Goal: Information Seeking & Learning: Learn about a topic

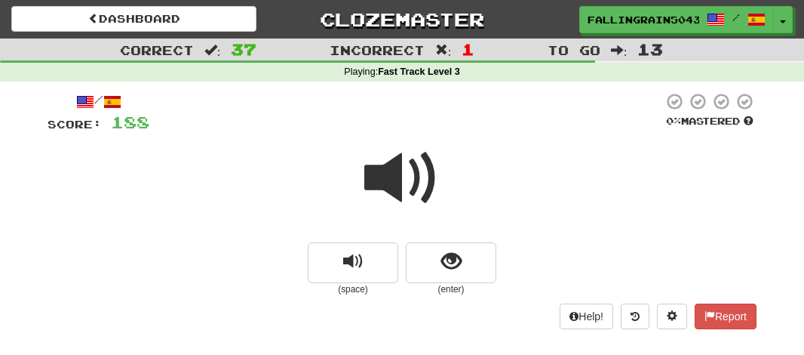
scroll to position [116, 0]
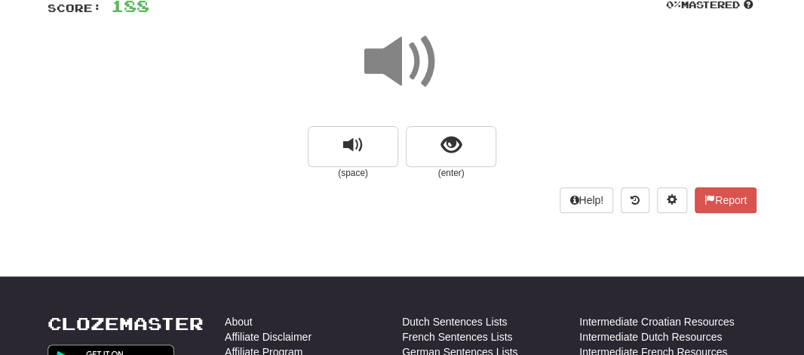
drag, startPoint x: 0, startPoint y: 0, endPoint x: 395, endPoint y: 72, distance: 401.7
click at [395, 72] on span at bounding box center [401, 61] width 75 height 75
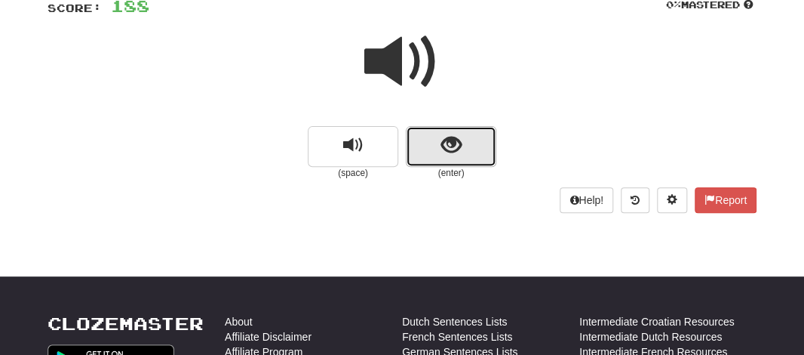
click at [423, 143] on button "show sentence" at bounding box center [451, 146] width 91 height 41
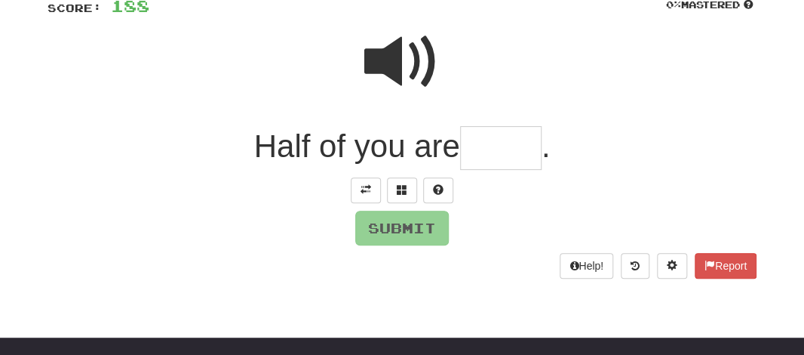
click at [373, 70] on span at bounding box center [401, 61] width 75 height 75
click at [470, 140] on input "text" at bounding box center [500, 148] width 81 height 45
click at [404, 186] on span at bounding box center [402, 189] width 11 height 11
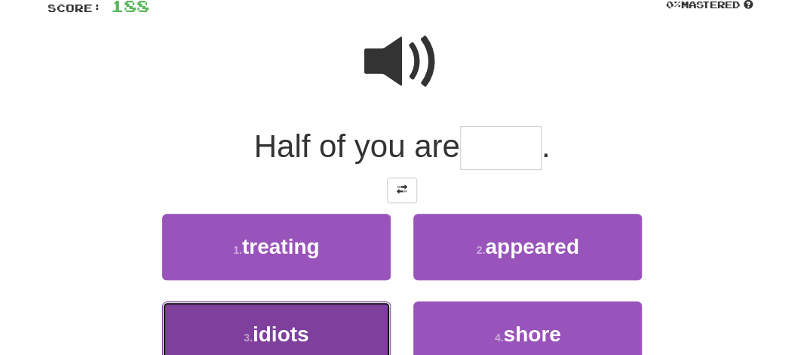
click at [260, 318] on button "3 . idiots" at bounding box center [276, 334] width 229 height 66
type input "******"
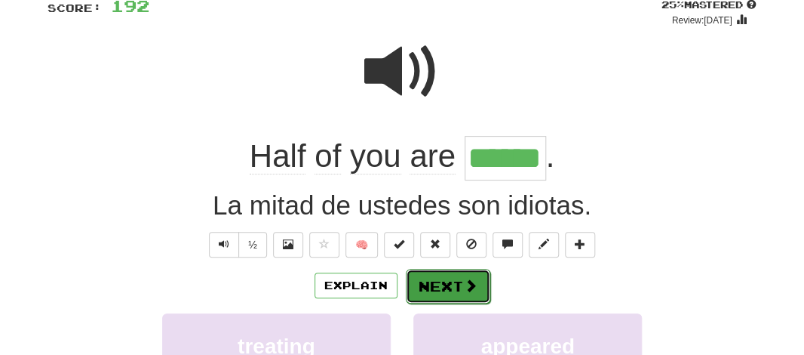
click at [420, 293] on button "Next" at bounding box center [448, 286] width 84 height 35
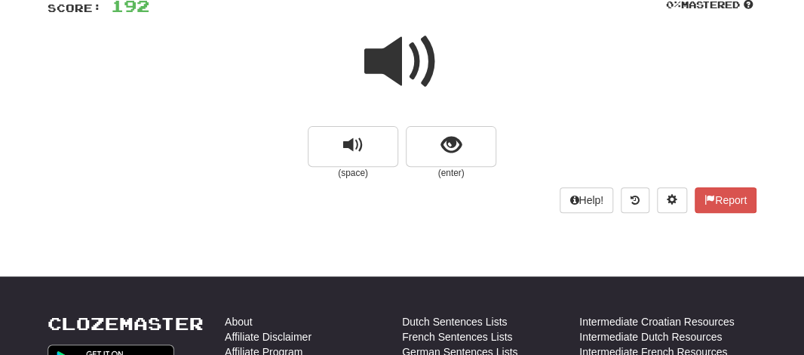
click at [384, 77] on span at bounding box center [401, 61] width 75 height 75
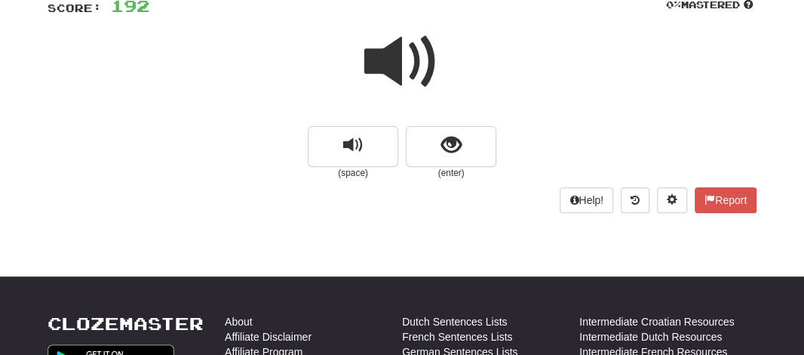
click at [384, 77] on span at bounding box center [401, 61] width 75 height 75
click at [467, 232] on div "/ Score: 192 0 % Mastered (space) (enter) Help! Report" at bounding box center [402, 99] width 709 height 268
click at [375, 70] on span at bounding box center [401, 61] width 75 height 75
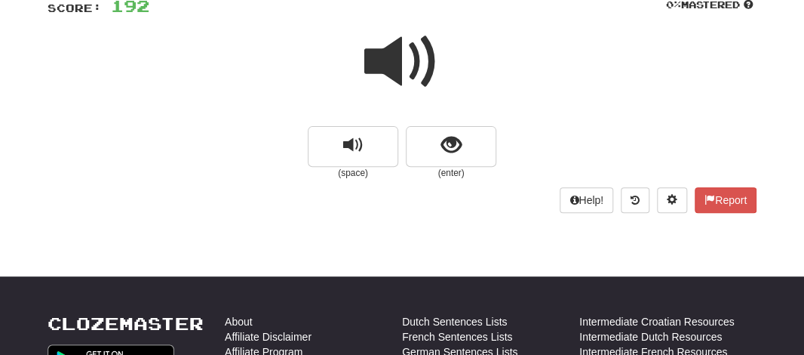
click at [375, 70] on span at bounding box center [401, 61] width 75 height 75
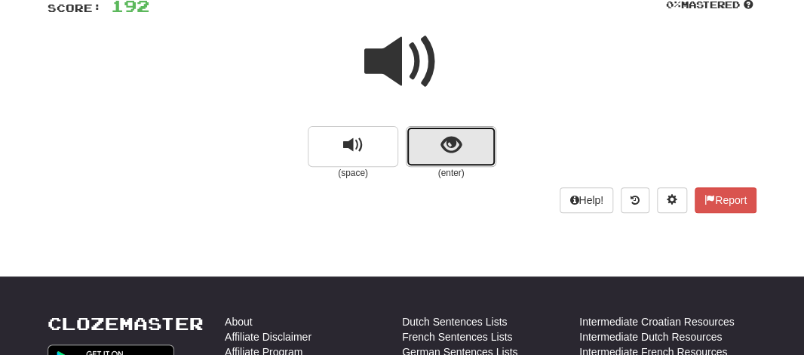
click at [441, 152] on span "show sentence" at bounding box center [451, 145] width 20 height 20
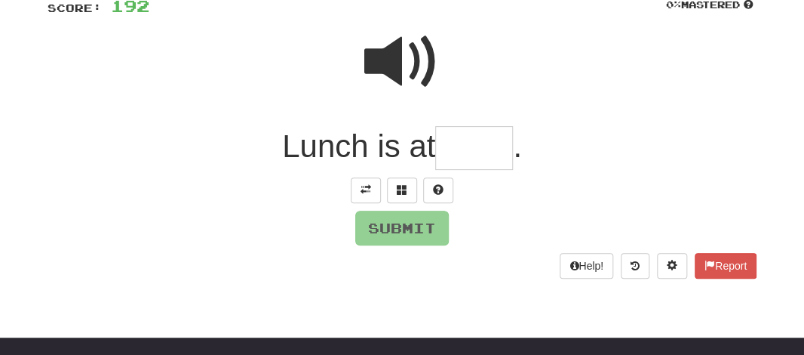
click at [461, 140] on input "text" at bounding box center [474, 148] width 78 height 45
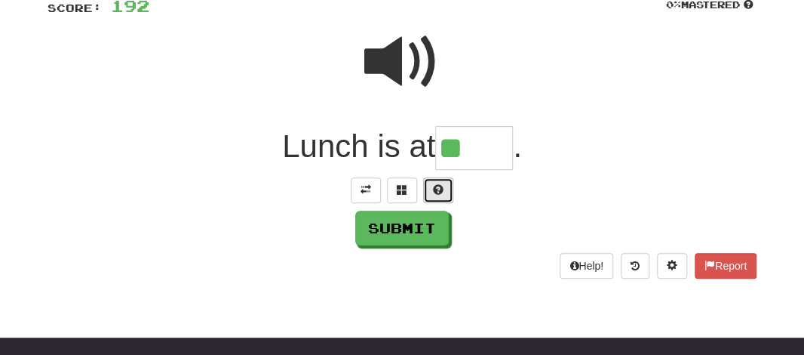
click at [442, 187] on span at bounding box center [438, 189] width 11 height 11
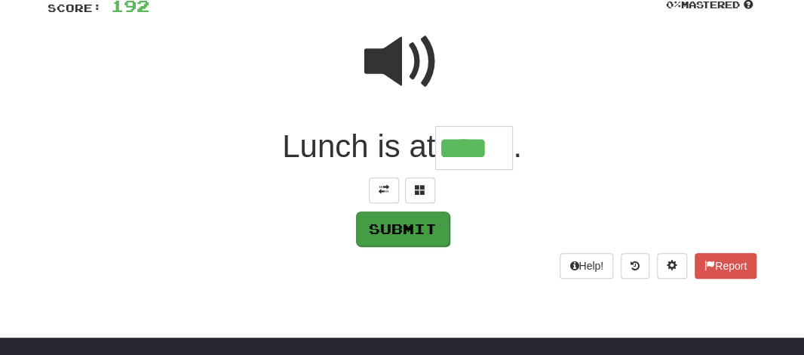
type input "****"
click at [420, 226] on button "Submit" at bounding box center [403, 228] width 94 height 35
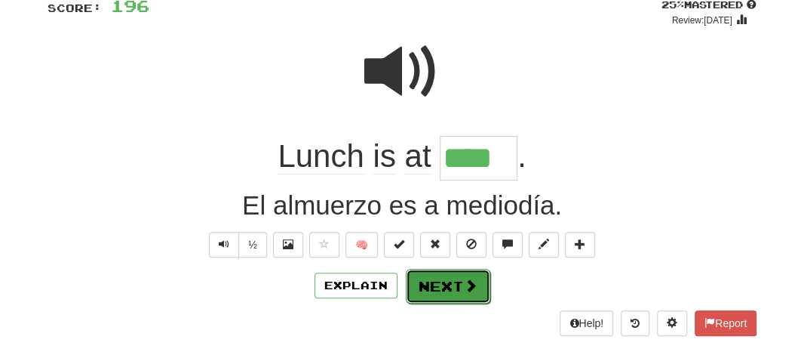
click at [422, 285] on button "Next" at bounding box center [448, 286] width 84 height 35
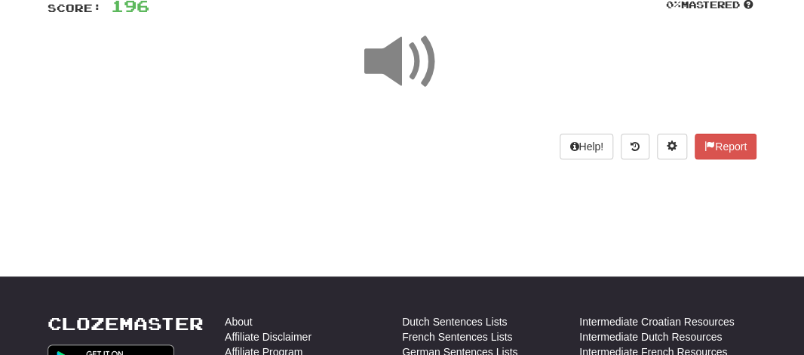
click at [389, 60] on span at bounding box center [401, 61] width 75 height 75
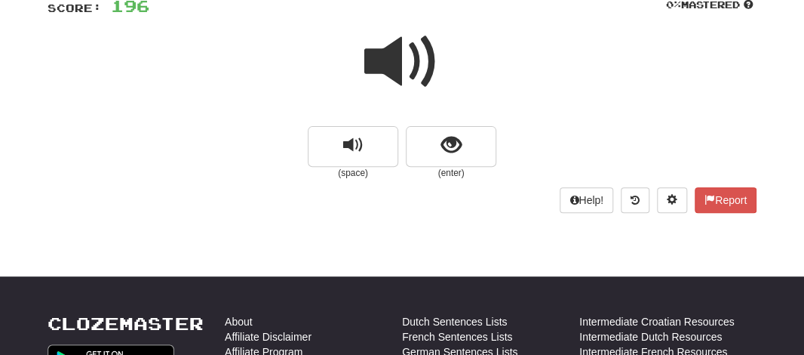
click at [389, 60] on span at bounding box center [401, 61] width 75 height 75
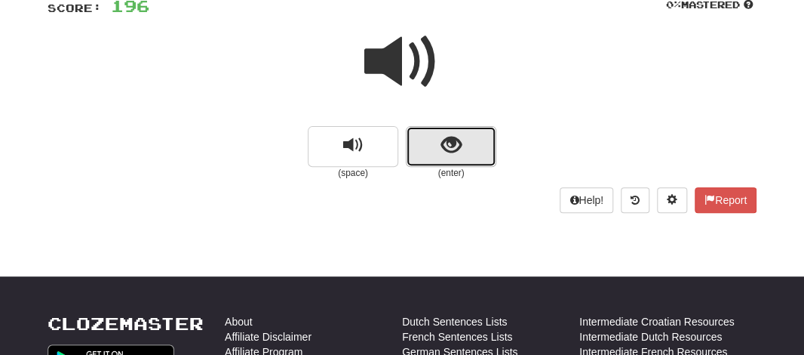
click at [410, 141] on button "show sentence" at bounding box center [451, 146] width 91 height 41
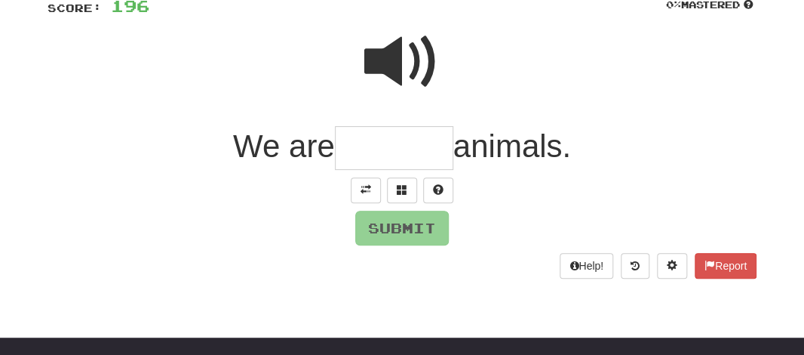
click at [391, 143] on input "text" at bounding box center [394, 148] width 118 height 45
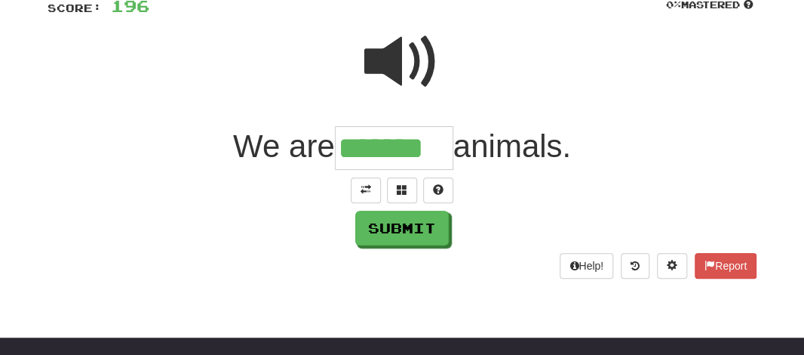
type input "*******"
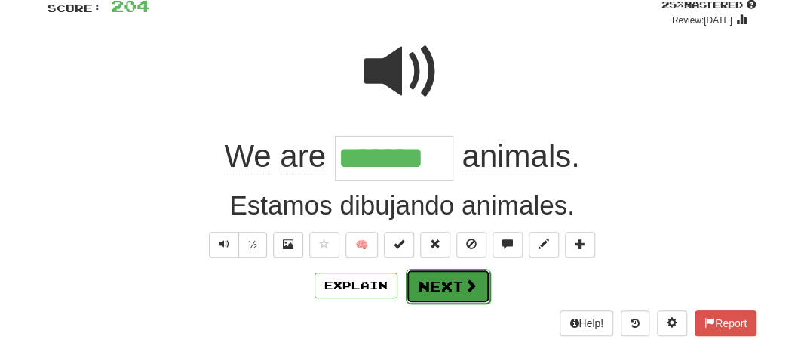
click at [431, 282] on button "Next" at bounding box center [448, 286] width 84 height 35
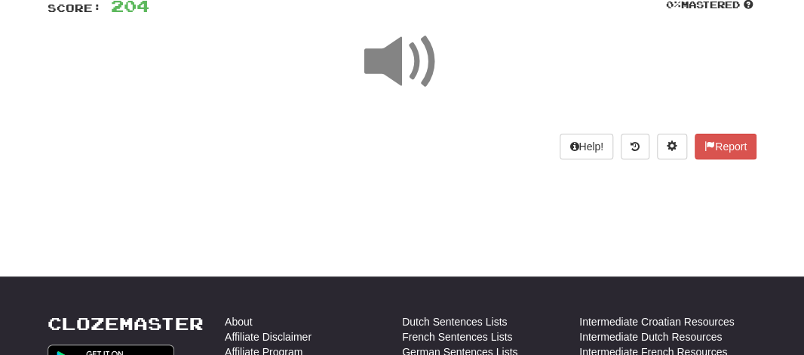
click at [390, 51] on span at bounding box center [401, 61] width 75 height 75
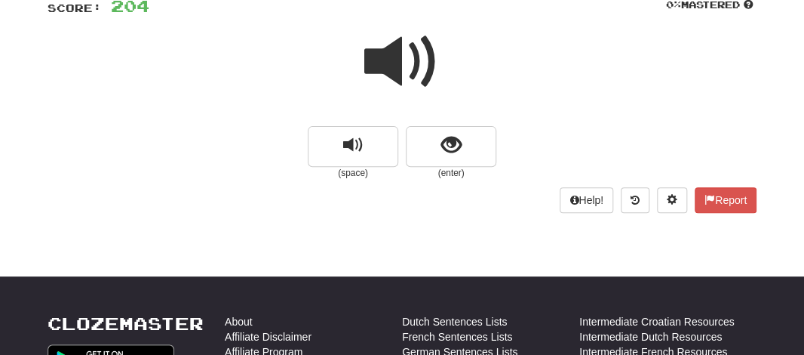
click at [390, 51] on span at bounding box center [401, 61] width 75 height 75
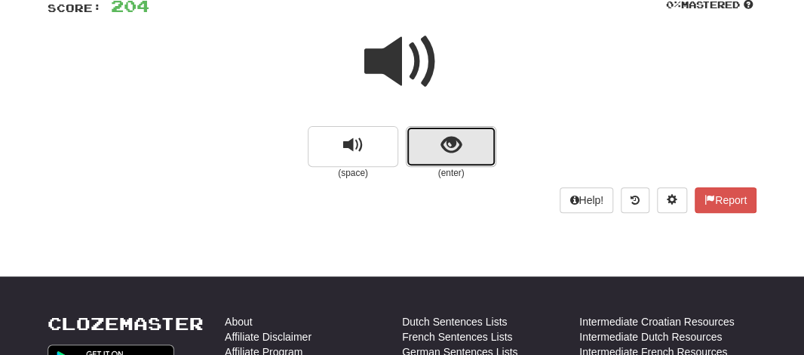
click at [430, 134] on button "show sentence" at bounding box center [451, 146] width 91 height 41
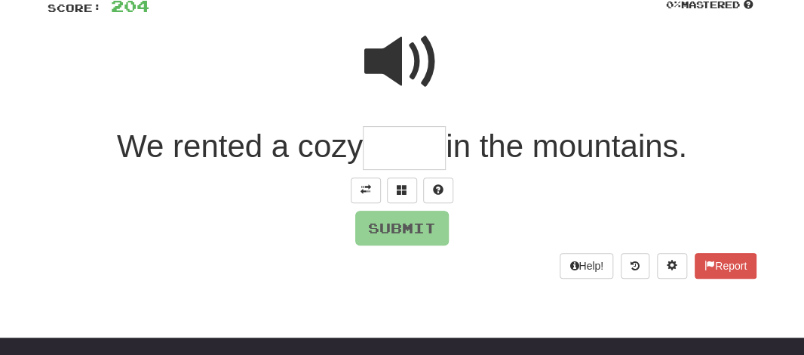
click at [397, 57] on span at bounding box center [401, 61] width 75 height 75
click at [384, 140] on input "text" at bounding box center [404, 148] width 83 height 45
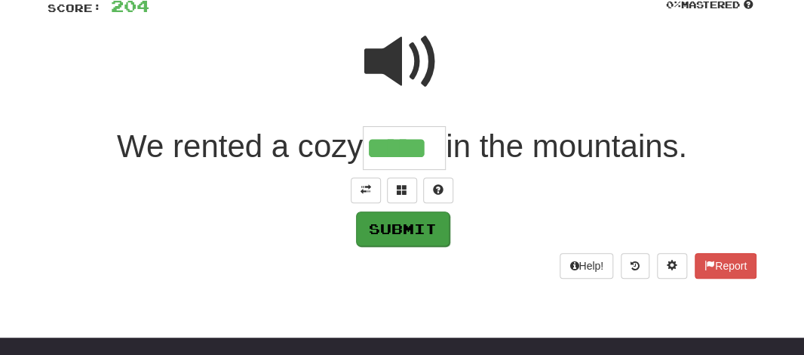
type input "*****"
click at [376, 228] on button "Submit" at bounding box center [403, 228] width 94 height 35
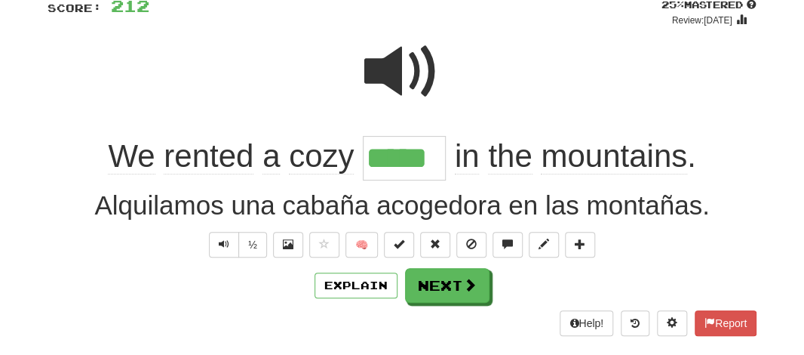
click at [379, 152] on input "*****" at bounding box center [404, 158] width 83 height 45
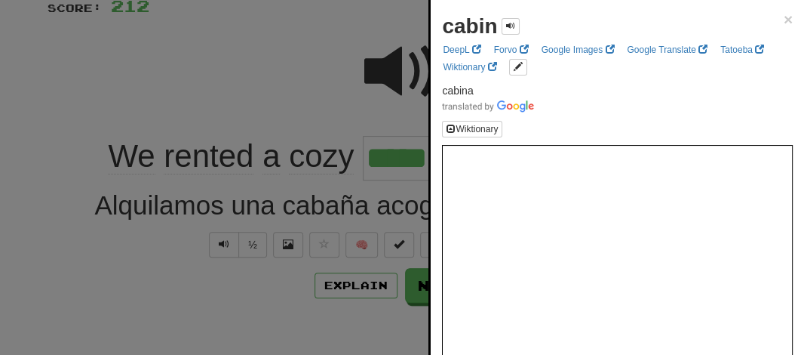
click at [318, 103] on div at bounding box center [402, 177] width 804 height 355
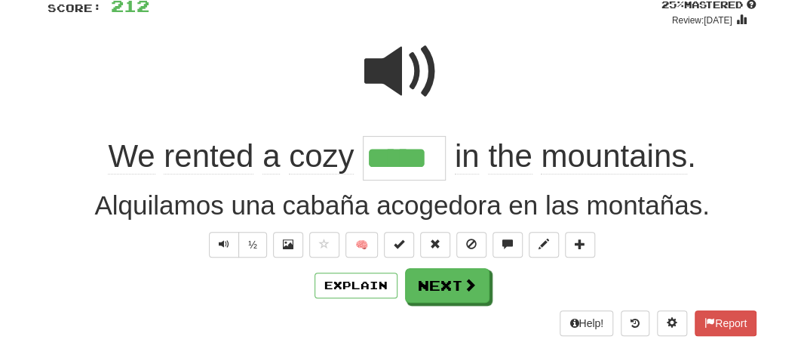
click at [304, 152] on span "cozy" at bounding box center [321, 156] width 65 height 36
click at [304, 152] on div at bounding box center [402, 177] width 804 height 355
click at [304, 152] on span "cozy" at bounding box center [321, 156] width 65 height 36
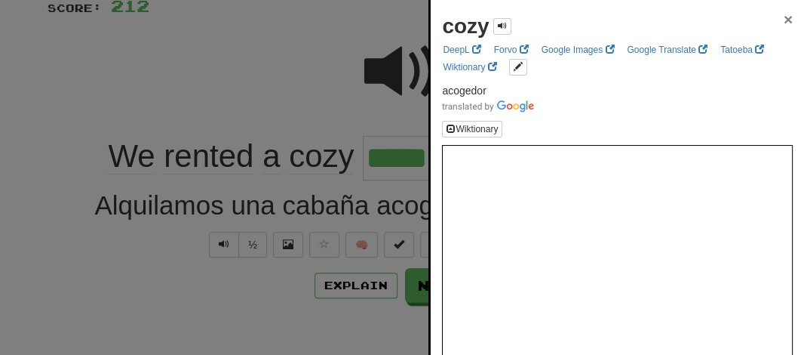
click at [784, 11] on span "×" at bounding box center [788, 19] width 9 height 17
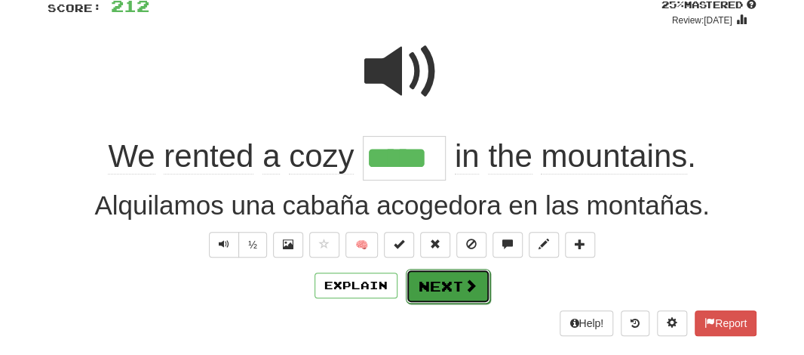
click at [431, 272] on button "Next" at bounding box center [448, 286] width 84 height 35
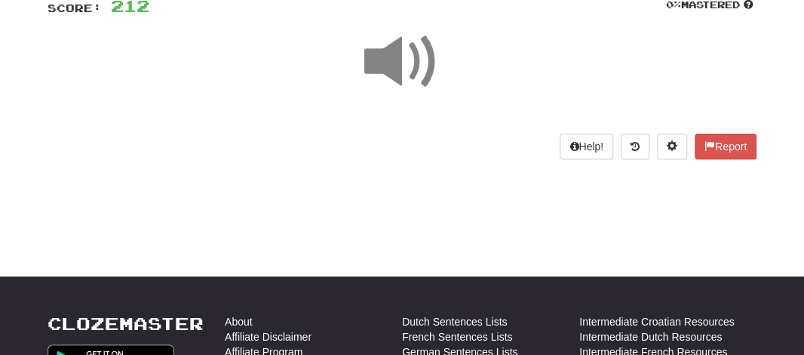
click at [376, 70] on span at bounding box center [401, 61] width 75 height 75
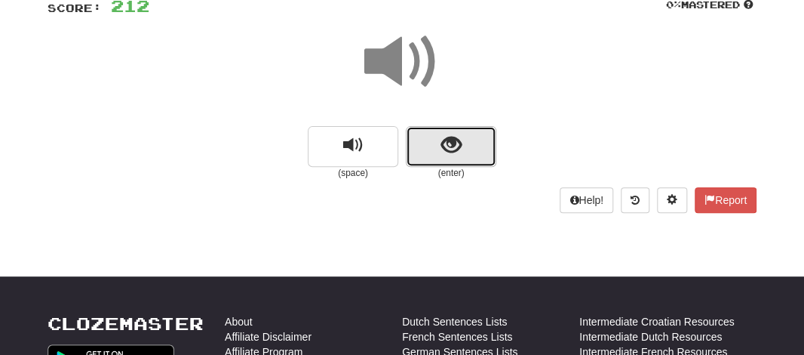
click at [420, 143] on button "show sentence" at bounding box center [451, 146] width 91 height 41
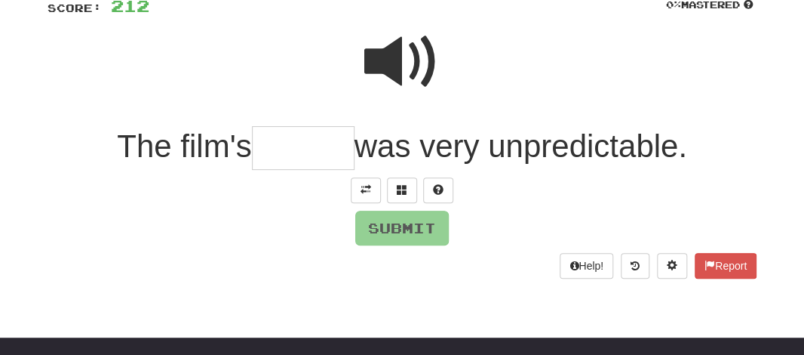
click at [393, 68] on span at bounding box center [401, 61] width 75 height 75
click at [441, 189] on span at bounding box center [438, 189] width 11 height 11
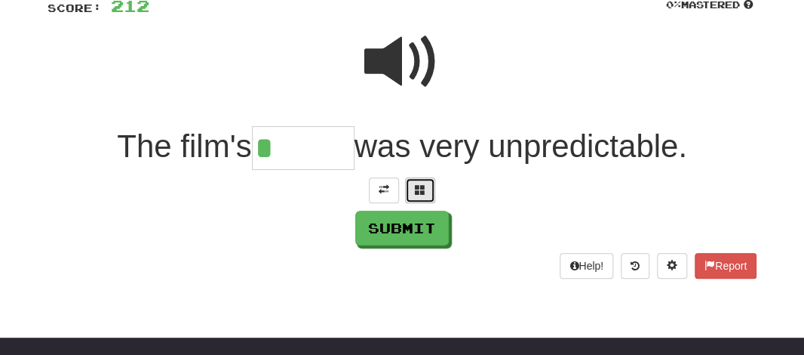
click at [419, 189] on span at bounding box center [420, 189] width 11 height 11
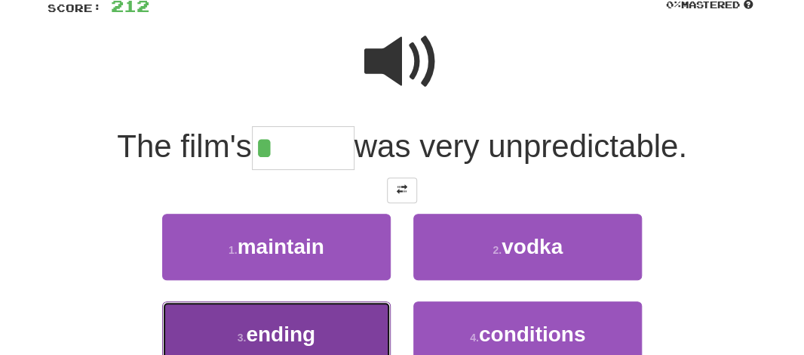
click at [340, 334] on button "3 . ending" at bounding box center [276, 334] width 229 height 66
type input "******"
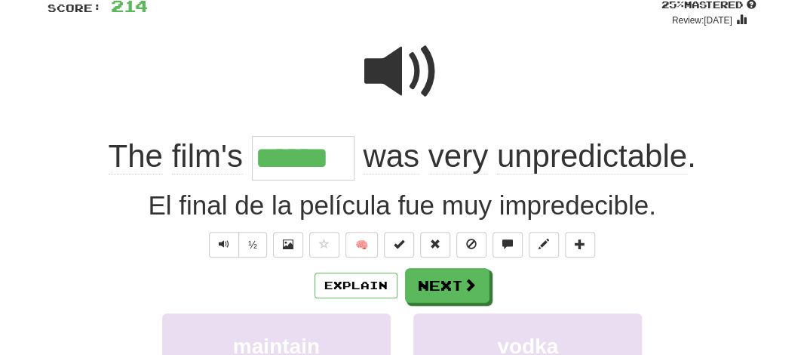
click at [300, 176] on input "******" at bounding box center [303, 158] width 103 height 45
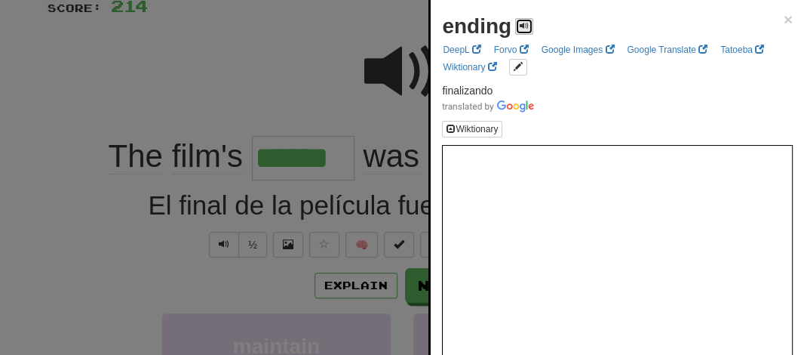
click at [520, 24] on span at bounding box center [524, 25] width 9 height 9
click at [249, 55] on div at bounding box center [402, 177] width 804 height 355
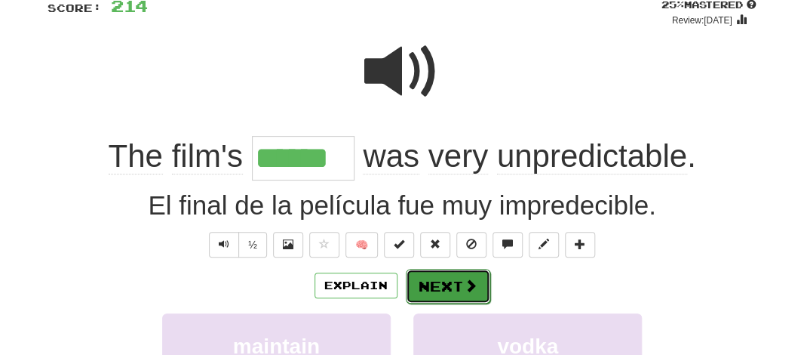
click at [416, 284] on button "Next" at bounding box center [448, 286] width 84 height 35
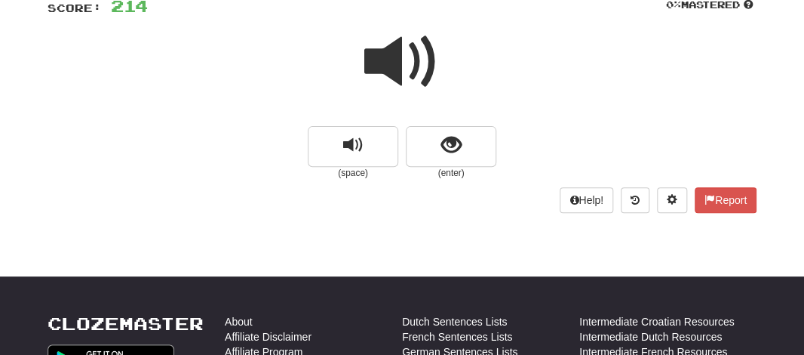
click at [379, 60] on span at bounding box center [401, 61] width 75 height 75
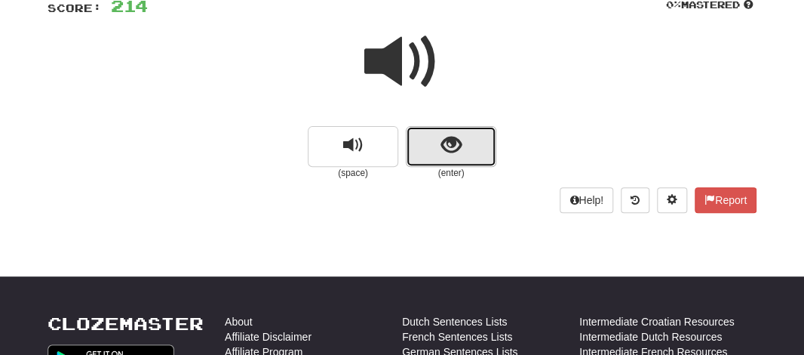
click at [419, 149] on button "show sentence" at bounding box center [451, 146] width 91 height 41
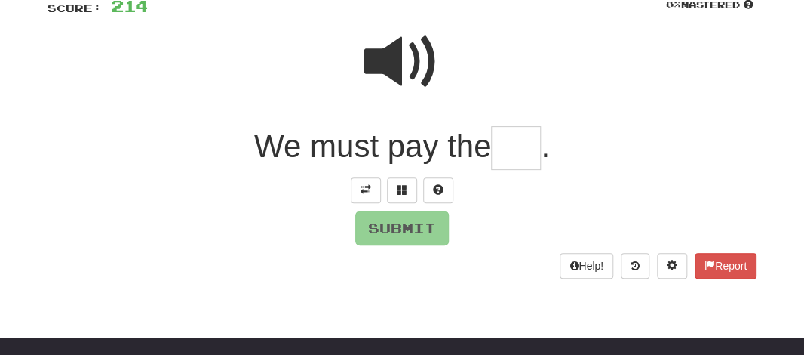
click at [502, 148] on input "text" at bounding box center [516, 148] width 50 height 45
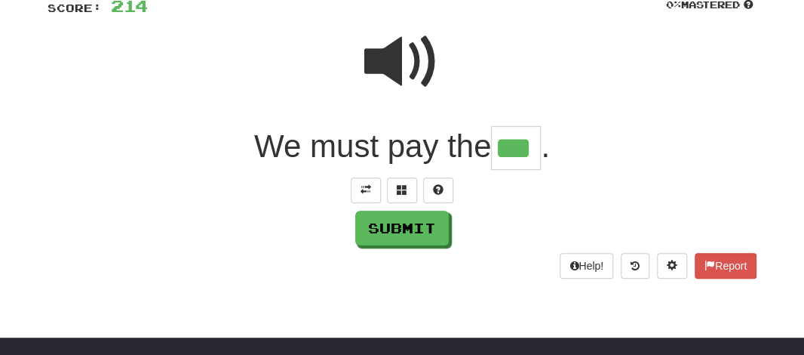
scroll to position [0, 7]
type input "***"
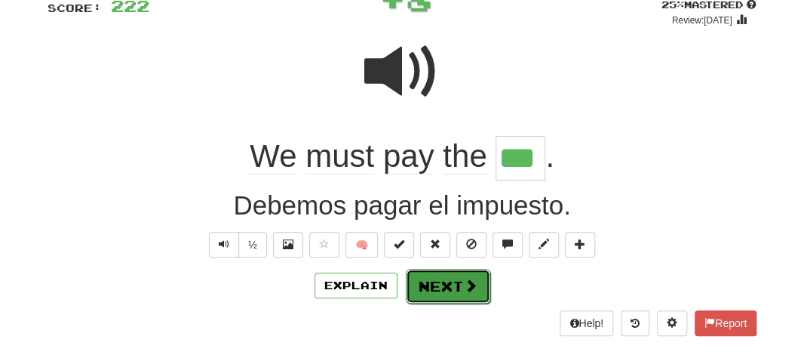
click at [464, 281] on span at bounding box center [471, 285] width 14 height 14
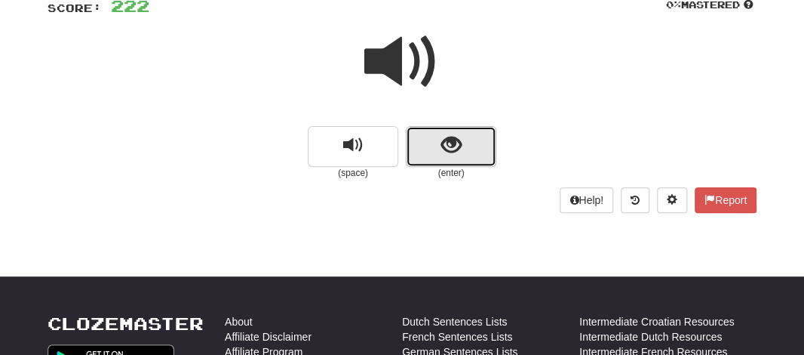
click at [422, 149] on button "show sentence" at bounding box center [451, 146] width 91 height 41
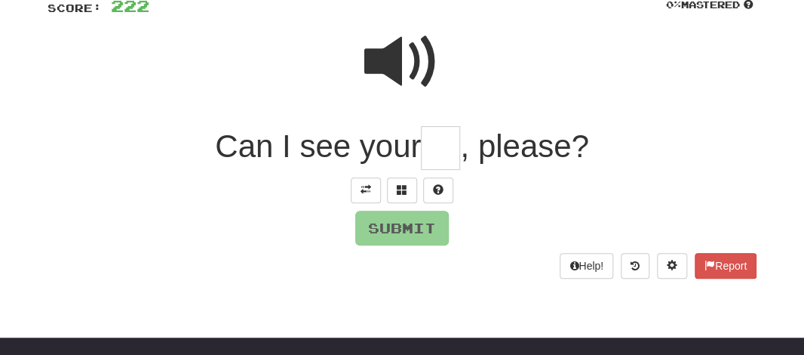
click at [427, 149] on input "text" at bounding box center [440, 148] width 39 height 45
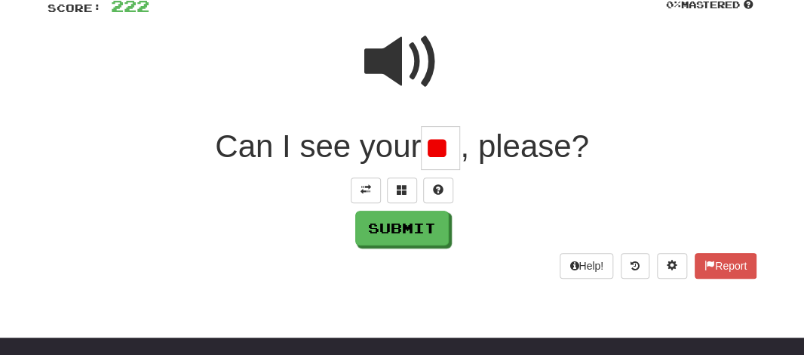
scroll to position [0, 12]
type input "*"
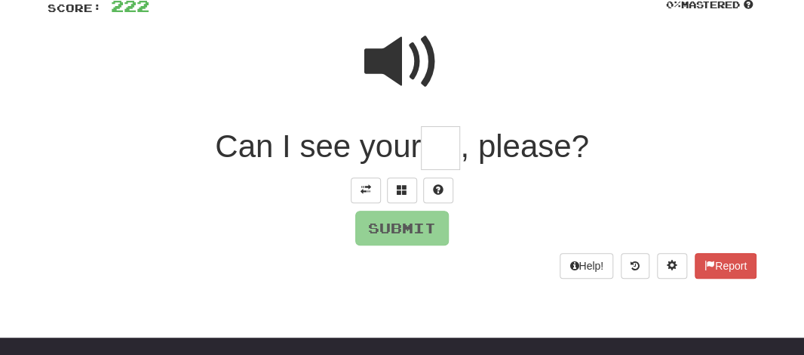
click at [383, 59] on span at bounding box center [401, 61] width 75 height 75
click at [437, 145] on input "text" at bounding box center [440, 148] width 39 height 44
type input "*"
click at [434, 186] on span at bounding box center [438, 189] width 11 height 11
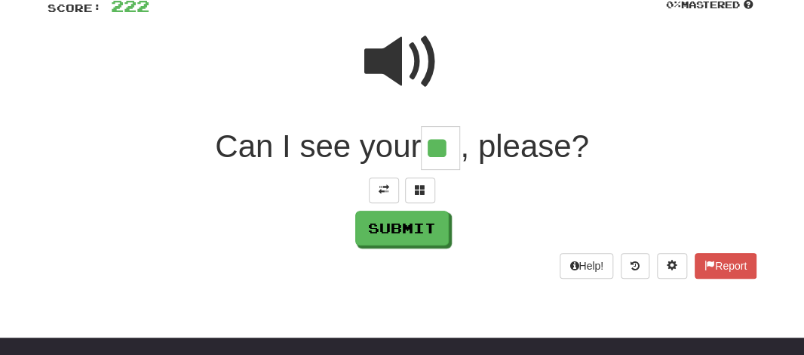
type input "**"
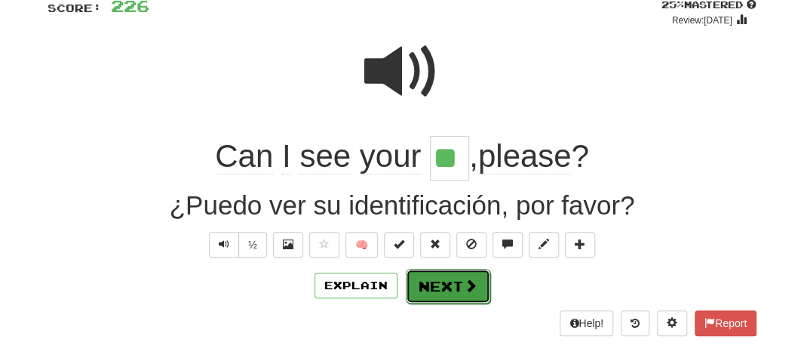
click at [419, 287] on button "Next" at bounding box center [448, 286] width 84 height 35
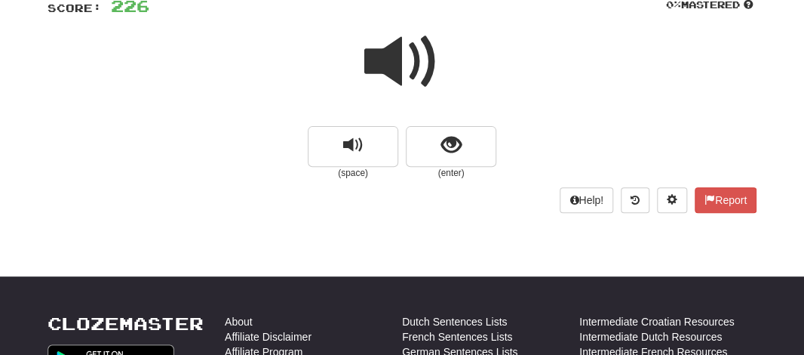
click at [399, 71] on span at bounding box center [401, 61] width 75 height 75
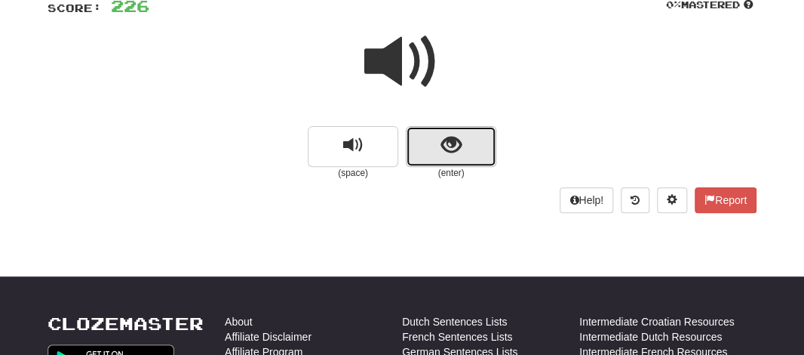
click at [420, 142] on button "show sentence" at bounding box center [451, 146] width 91 height 41
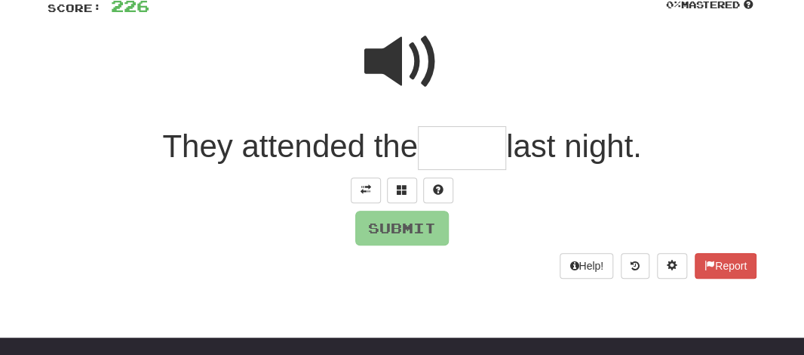
click at [425, 161] on input "text" at bounding box center [462, 148] width 88 height 45
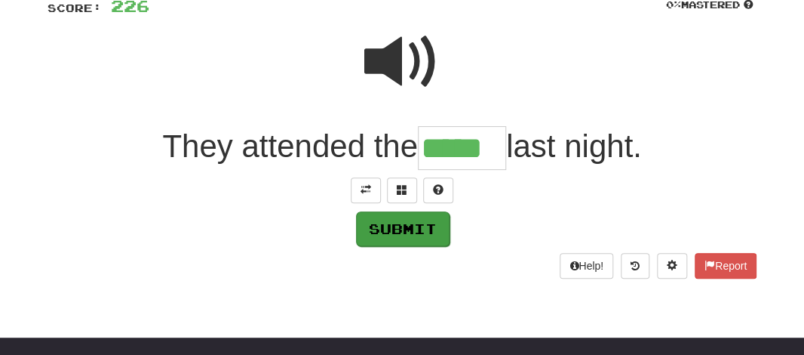
type input "*****"
click at [395, 232] on button "Submit" at bounding box center [403, 228] width 94 height 35
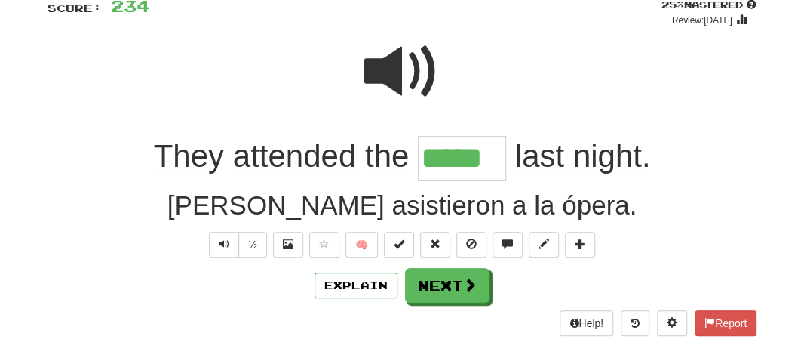
click at [286, 166] on span "attended" at bounding box center [295, 156] width 124 height 36
click at [286, 166] on div at bounding box center [402, 177] width 804 height 355
click at [286, 166] on span "attended" at bounding box center [295, 156] width 124 height 36
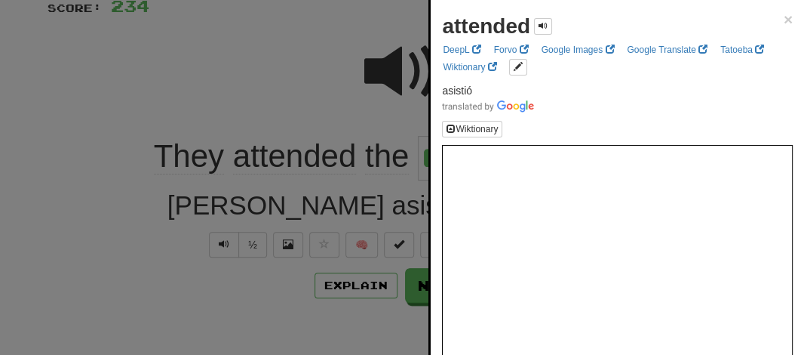
click at [244, 74] on div at bounding box center [402, 177] width 804 height 355
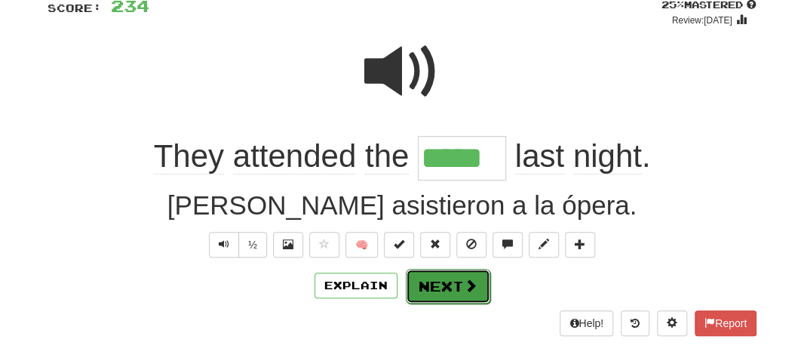
click at [410, 301] on button "Next" at bounding box center [448, 286] width 84 height 35
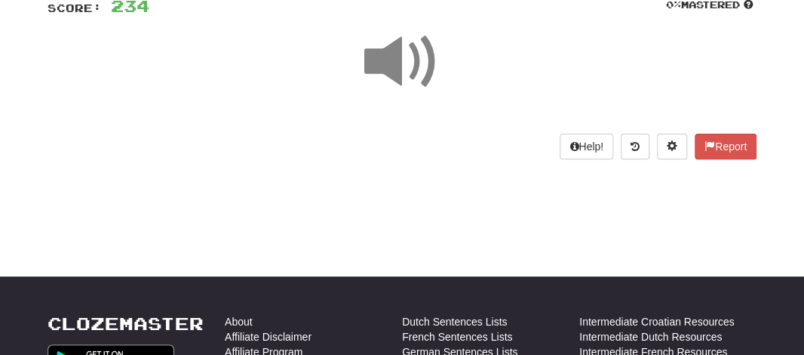
click at [379, 63] on span at bounding box center [401, 61] width 75 height 75
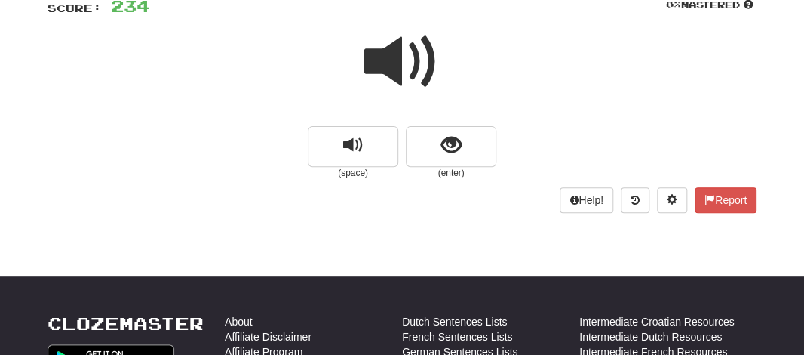
click at [379, 63] on span at bounding box center [401, 61] width 75 height 75
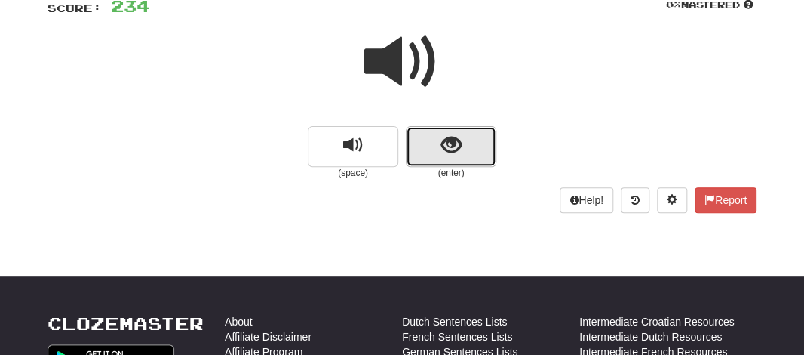
click at [416, 156] on button "show sentence" at bounding box center [451, 146] width 91 height 41
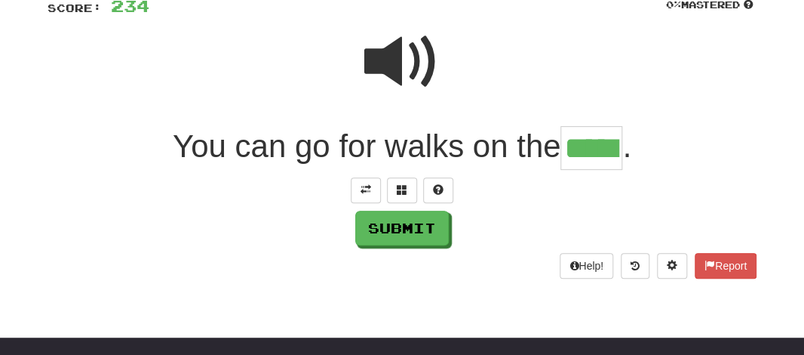
type input "*****"
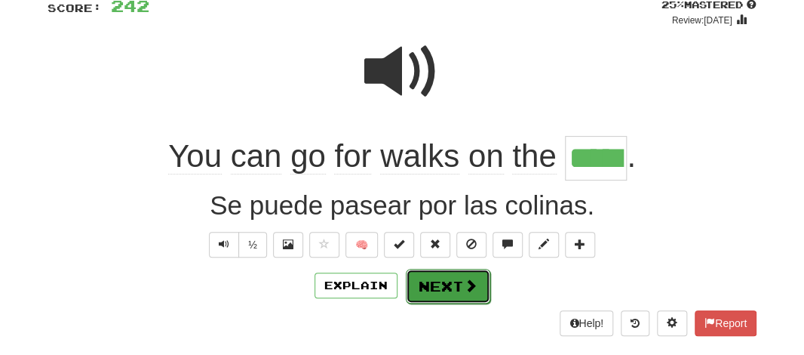
click at [425, 284] on button "Next" at bounding box center [448, 286] width 84 height 35
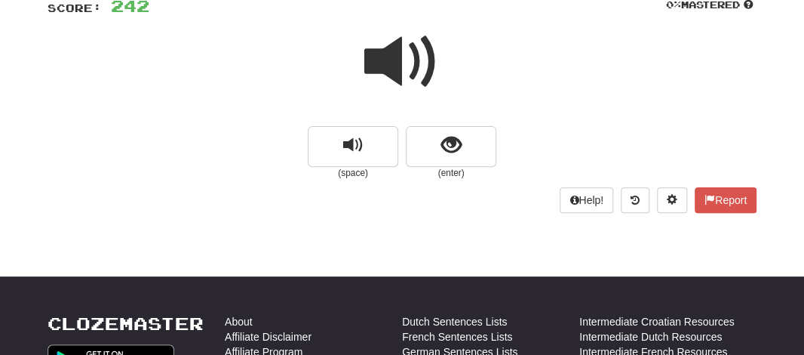
click at [395, 76] on span at bounding box center [401, 61] width 75 height 75
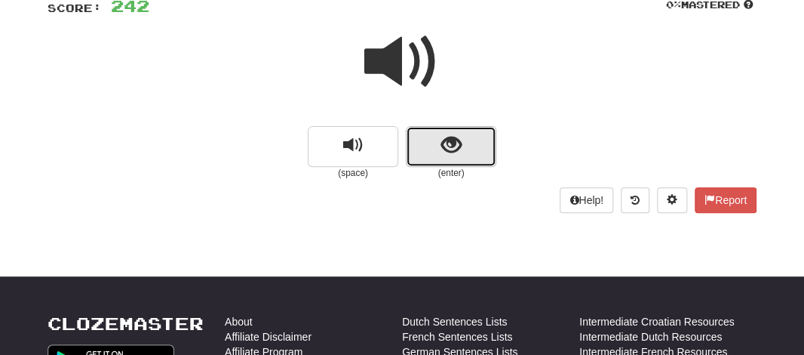
click at [429, 158] on button "show sentence" at bounding box center [451, 146] width 91 height 41
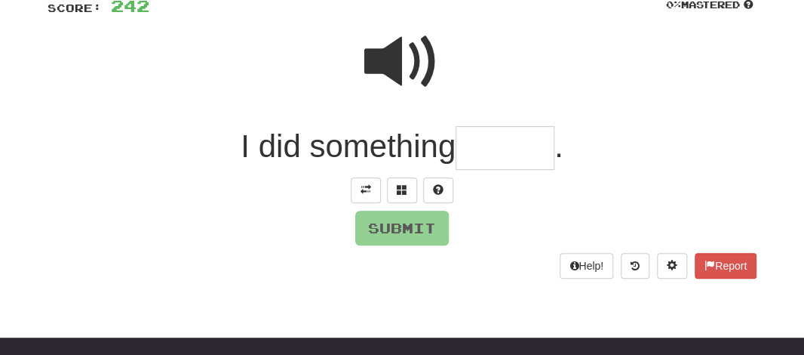
click at [479, 143] on input "text" at bounding box center [505, 148] width 99 height 45
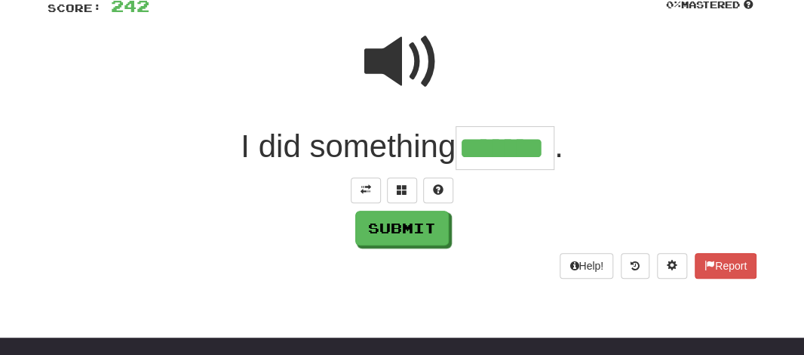
type input "*******"
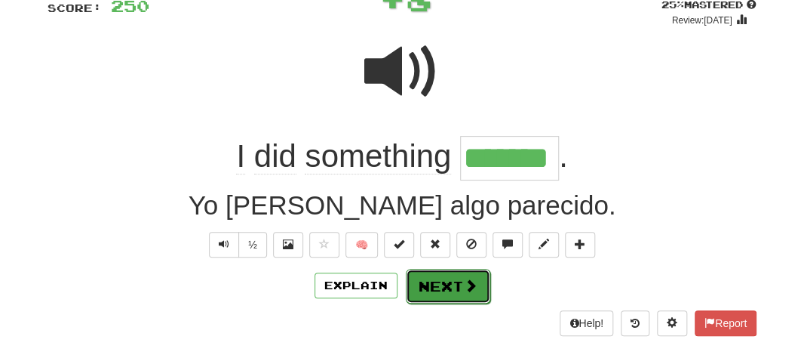
click at [431, 281] on button "Next" at bounding box center [448, 286] width 84 height 35
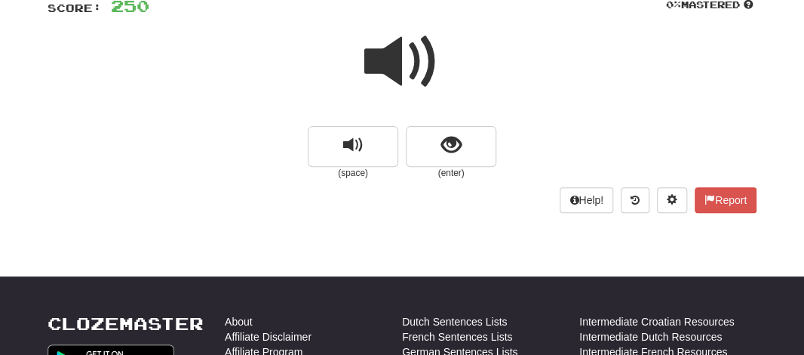
click at [370, 57] on span at bounding box center [401, 61] width 75 height 75
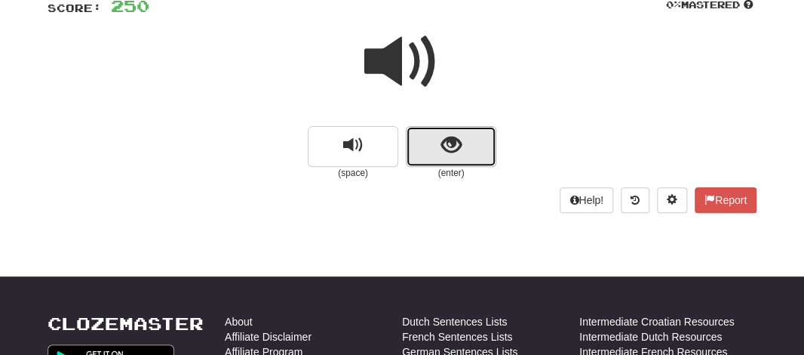
click at [441, 146] on span "show sentence" at bounding box center [451, 145] width 20 height 20
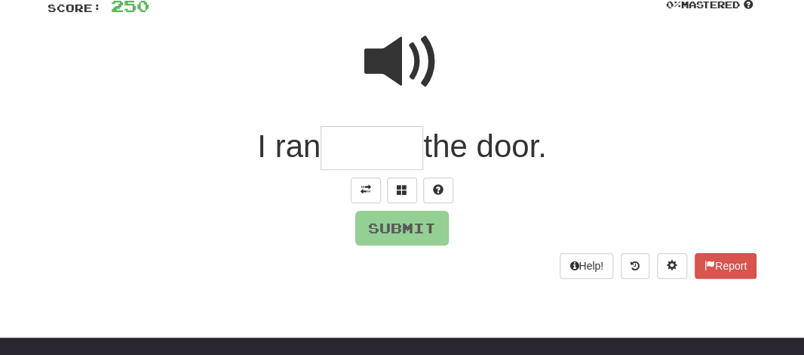
click at [393, 61] on span at bounding box center [401, 61] width 75 height 75
click at [361, 148] on input "text" at bounding box center [372, 148] width 103 height 45
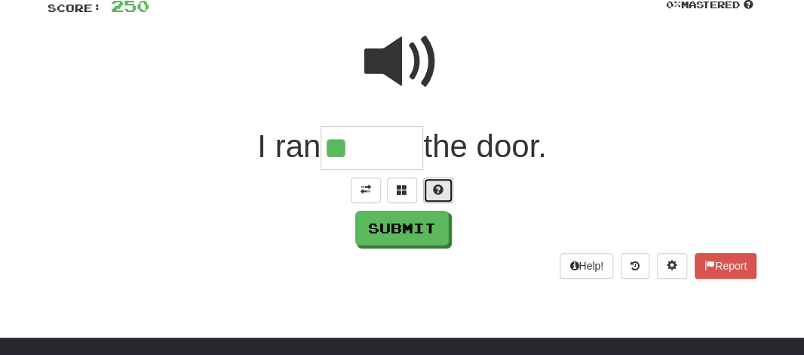
click at [443, 189] on button at bounding box center [438, 190] width 30 height 26
click at [427, 192] on button at bounding box center [420, 190] width 30 height 26
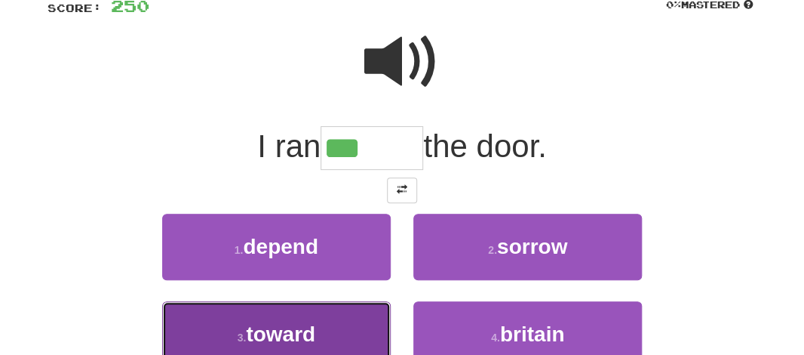
click at [325, 318] on button "3 . toward" at bounding box center [276, 334] width 229 height 66
type input "******"
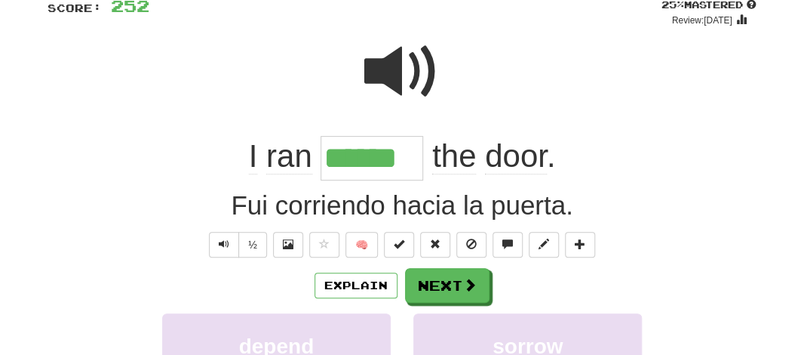
click at [348, 170] on input "******" at bounding box center [372, 158] width 103 height 45
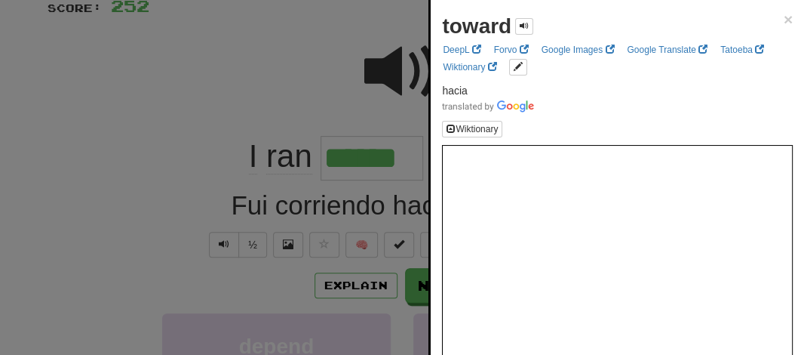
click at [277, 75] on div at bounding box center [402, 177] width 804 height 355
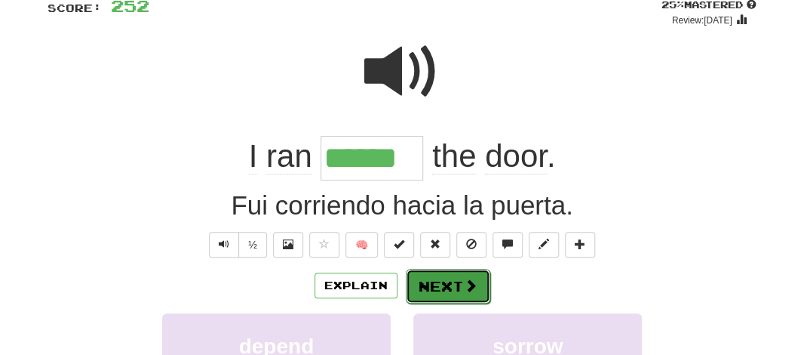
click at [452, 285] on button "Next" at bounding box center [448, 286] width 84 height 35
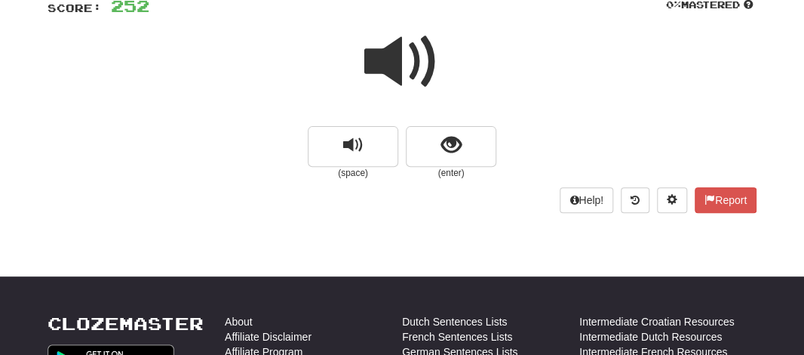
click at [371, 41] on span at bounding box center [401, 61] width 75 height 75
click at [375, 57] on span at bounding box center [401, 61] width 75 height 75
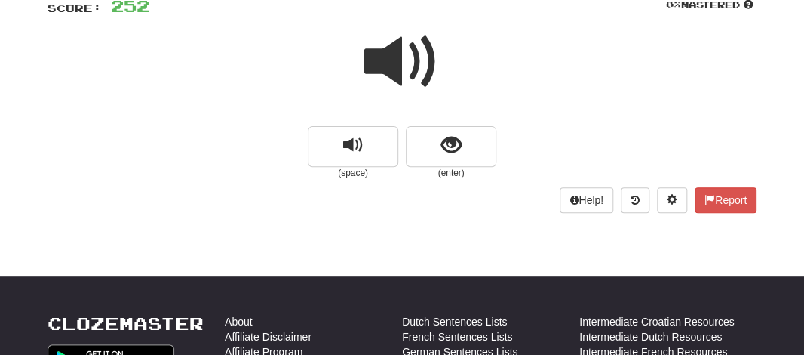
click at [375, 57] on span at bounding box center [401, 61] width 75 height 75
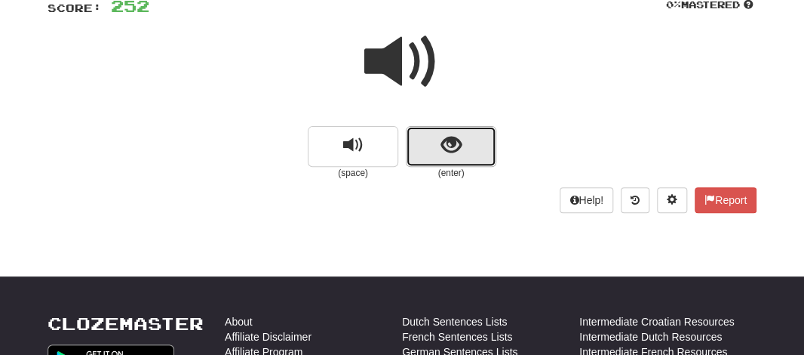
click at [434, 140] on button "show sentence" at bounding box center [451, 146] width 91 height 41
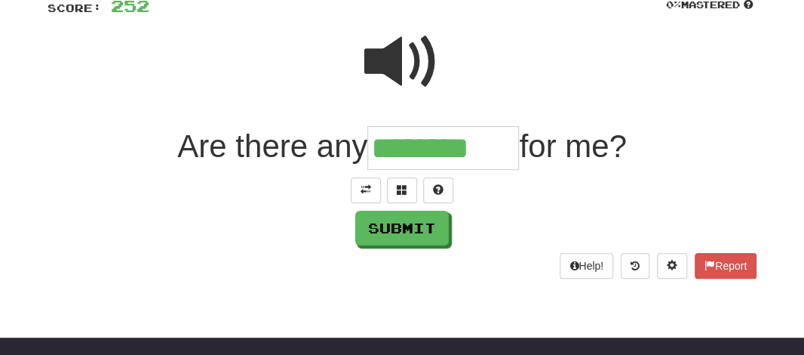
type input "********"
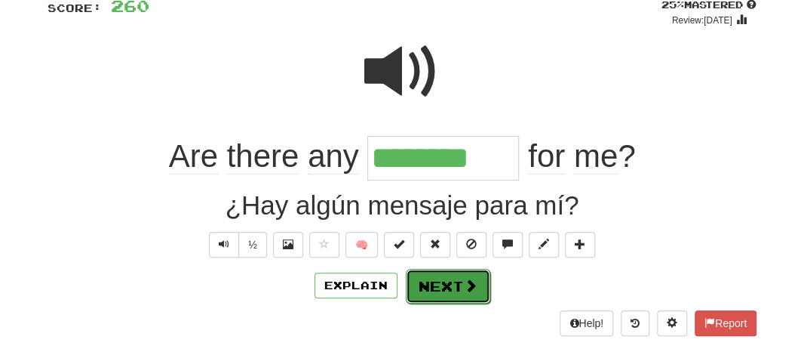
click at [422, 285] on button "Next" at bounding box center [448, 286] width 84 height 35
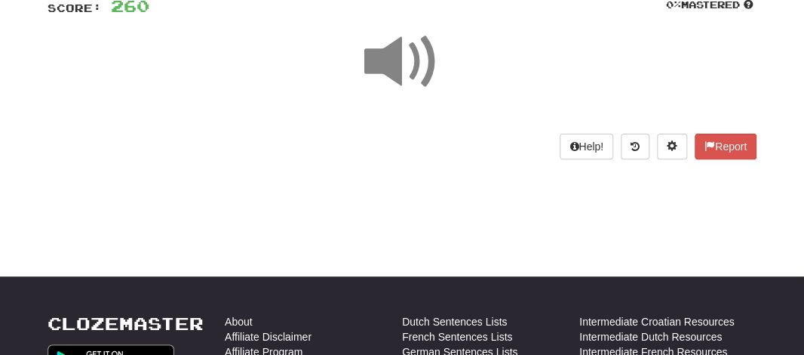
click at [388, 84] on span at bounding box center [401, 61] width 75 height 75
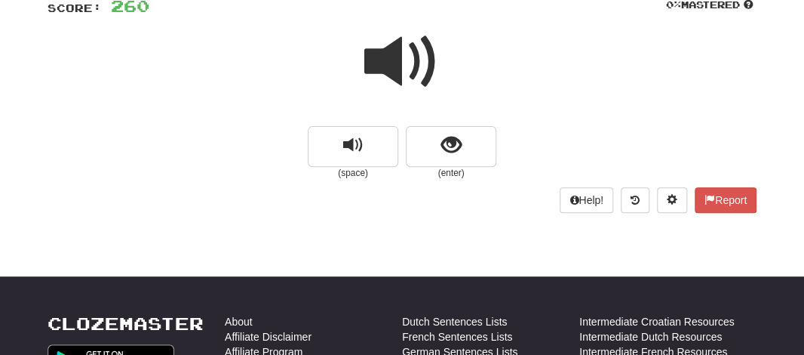
click at [388, 84] on span at bounding box center [401, 61] width 75 height 75
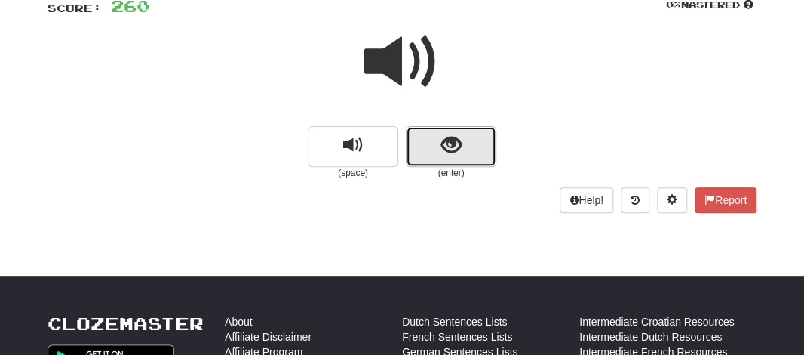
click at [421, 126] on button "show sentence" at bounding box center [451, 146] width 91 height 41
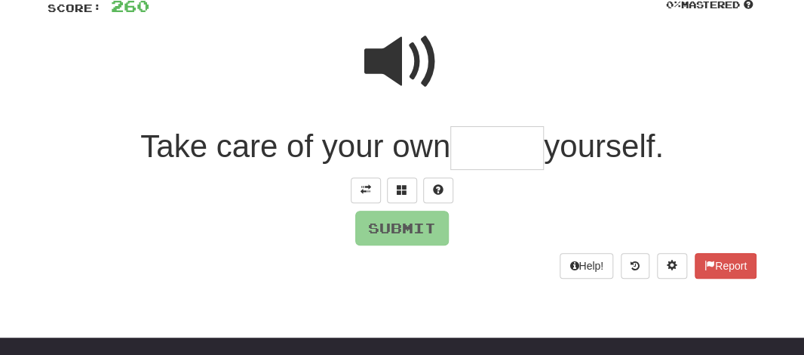
click at [473, 151] on input "text" at bounding box center [497, 148] width 94 height 45
click at [405, 70] on span at bounding box center [401, 61] width 75 height 75
click at [476, 148] on input "text" at bounding box center [497, 148] width 94 height 45
click at [433, 188] on span at bounding box center [438, 189] width 11 height 11
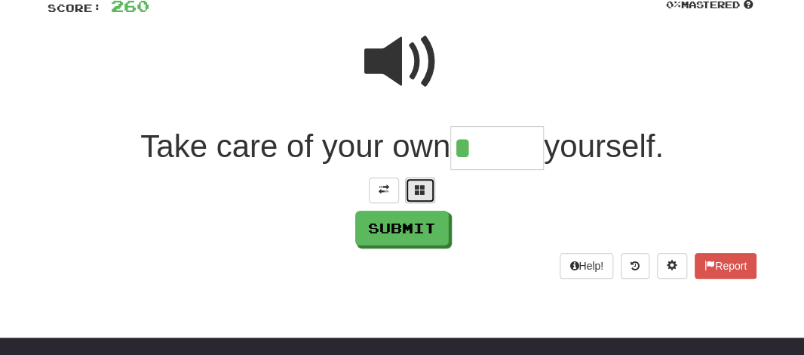
click at [424, 189] on span at bounding box center [420, 189] width 11 height 11
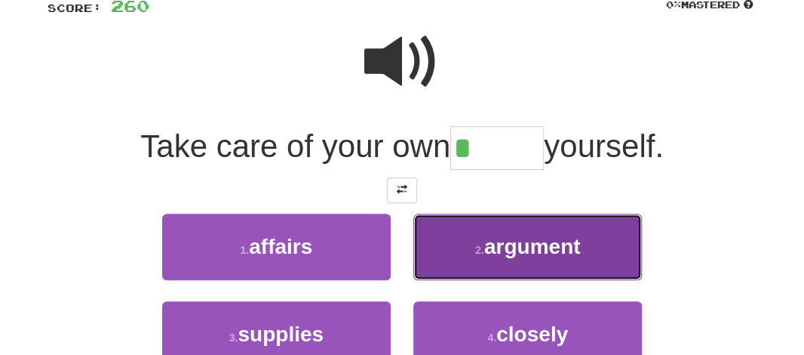
click at [511, 259] on button "2 . argument" at bounding box center [527, 246] width 229 height 66
type input "*******"
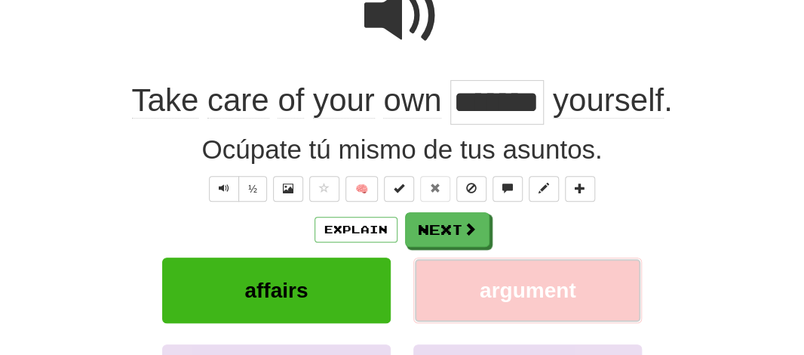
scroll to position [192, 0]
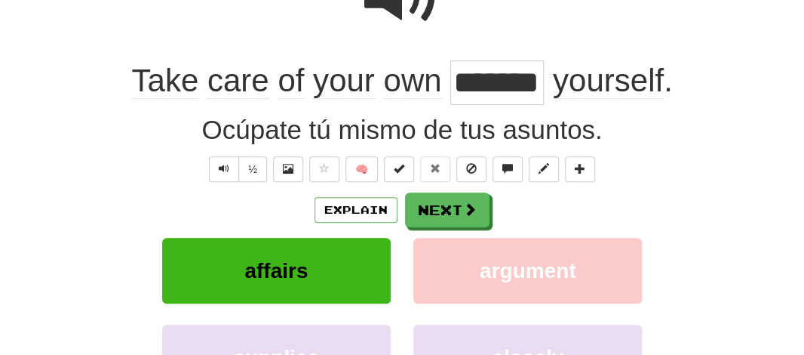
click at [469, 94] on input "*******" at bounding box center [497, 82] width 94 height 45
click at [476, 88] on input "*******" at bounding box center [497, 82] width 94 height 45
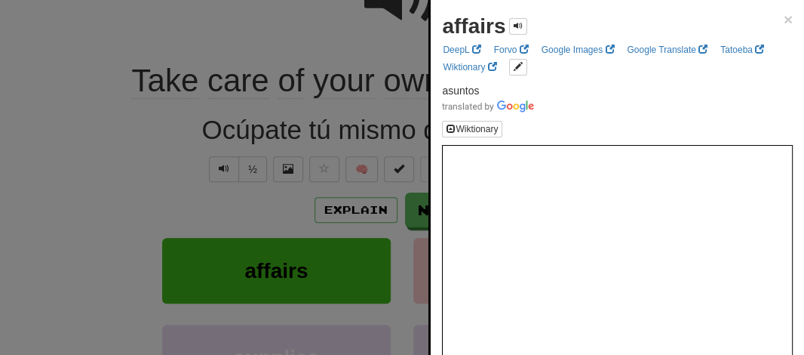
click at [160, 138] on div at bounding box center [402, 177] width 804 height 355
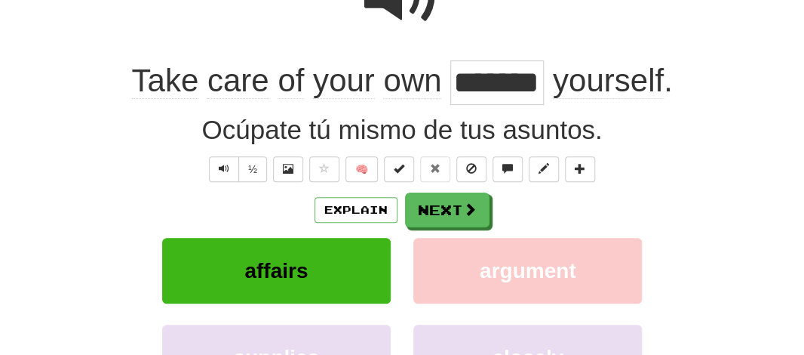
click at [467, 97] on input "*******" at bounding box center [497, 82] width 94 height 45
click at [487, 88] on input "*******" at bounding box center [497, 82] width 94 height 45
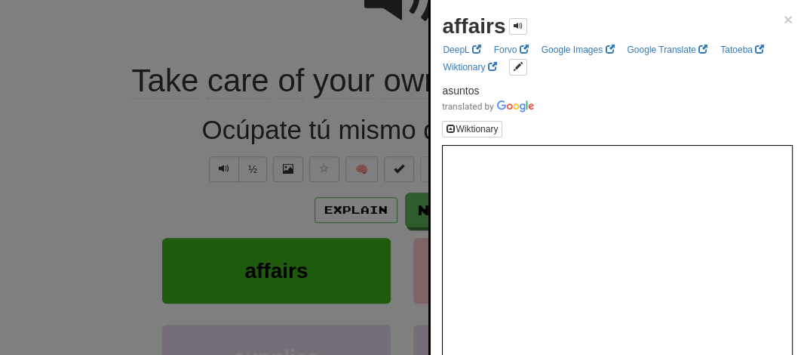
click at [125, 176] on div at bounding box center [402, 177] width 804 height 355
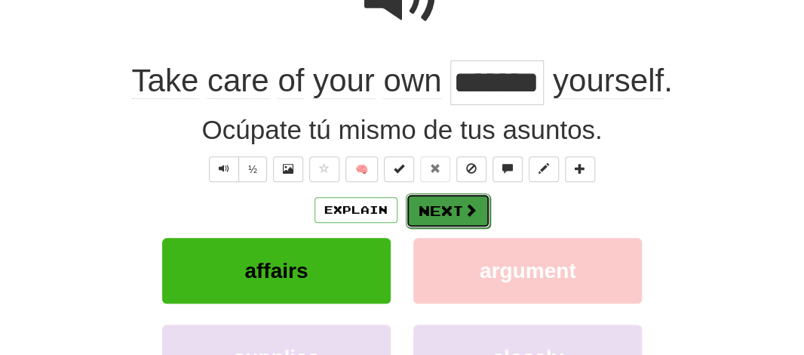
click at [425, 209] on button "Next" at bounding box center [448, 210] width 84 height 35
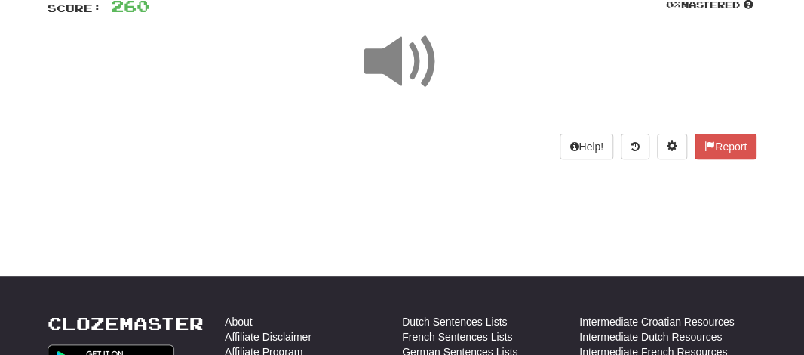
scroll to position [78, 0]
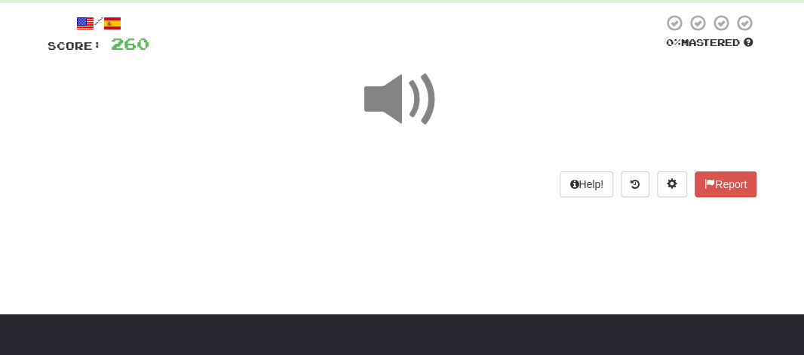
click at [391, 110] on span at bounding box center [401, 99] width 75 height 75
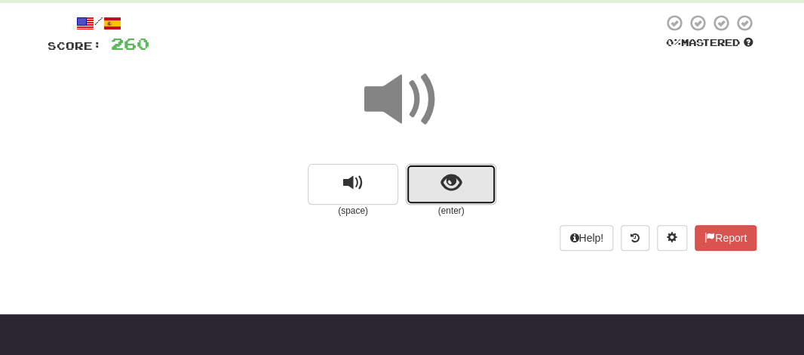
click at [422, 170] on button "show sentence" at bounding box center [451, 184] width 91 height 41
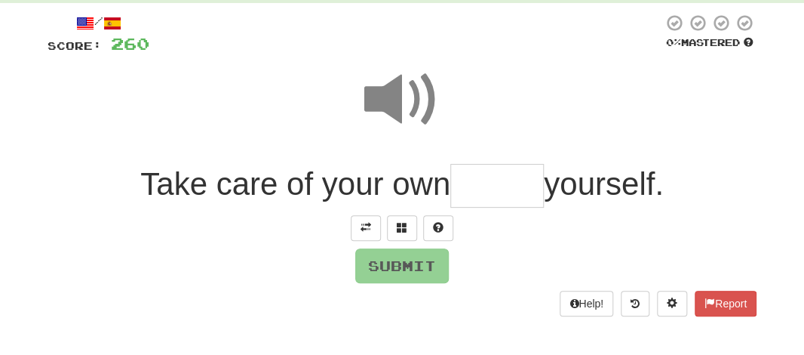
click at [484, 192] on input "text" at bounding box center [497, 186] width 94 height 45
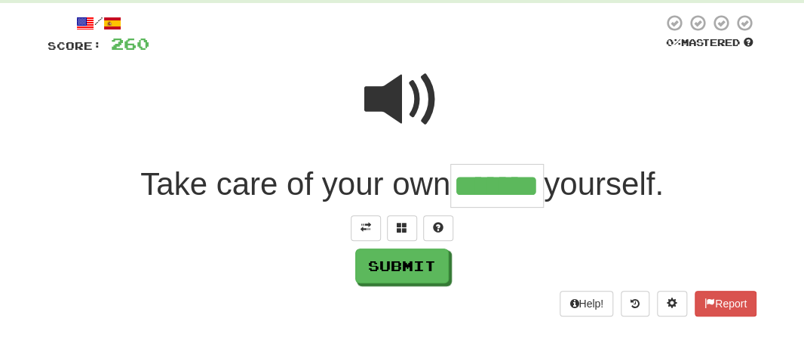
type input "*******"
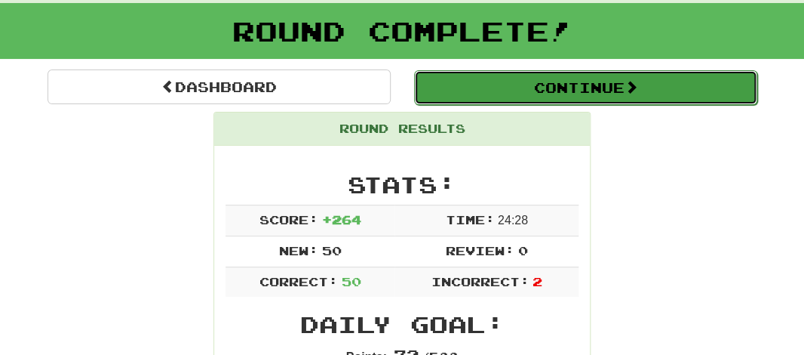
click at [547, 99] on button "Continue" at bounding box center [585, 87] width 343 height 35
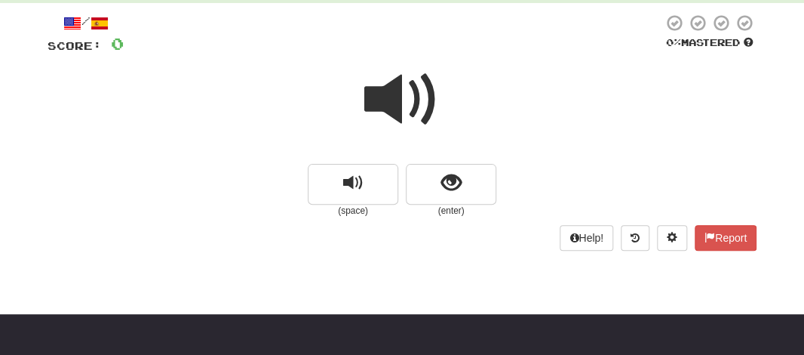
click at [393, 90] on span at bounding box center [401, 99] width 75 height 75
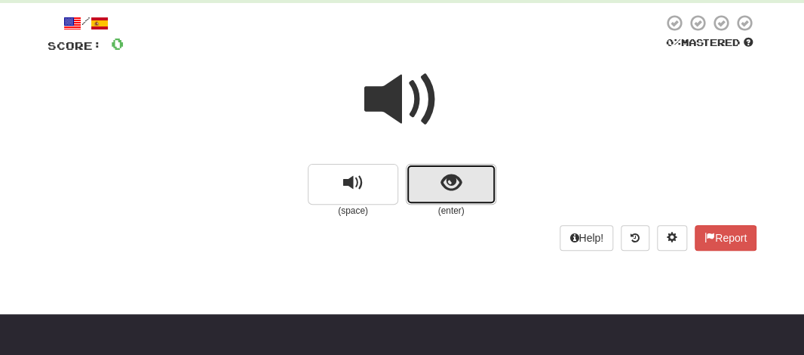
click at [429, 185] on button "show sentence" at bounding box center [451, 184] width 91 height 41
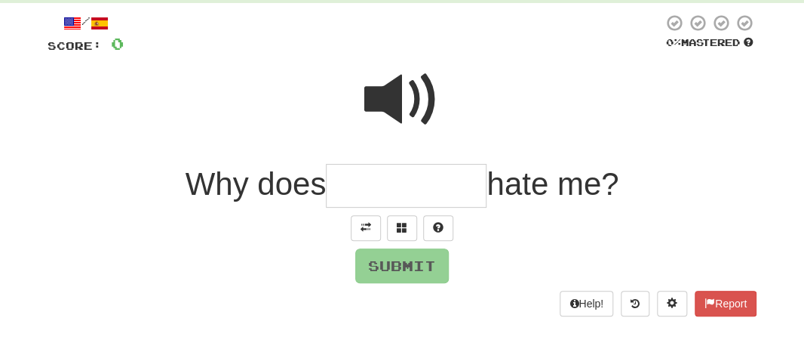
click at [342, 196] on input "text" at bounding box center [406, 186] width 161 height 45
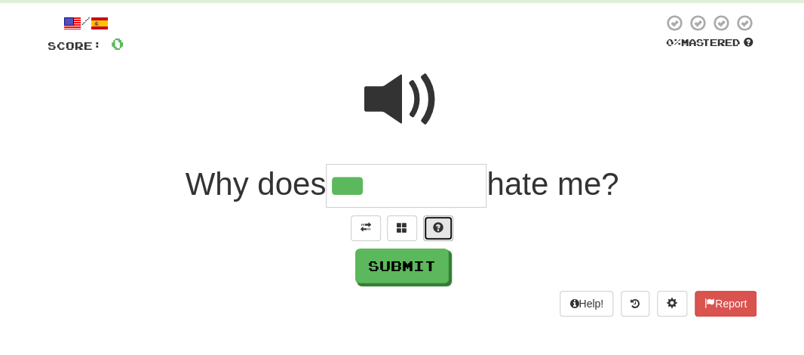
click at [442, 222] on span at bounding box center [438, 227] width 11 height 11
click at [427, 235] on button at bounding box center [420, 228] width 30 height 26
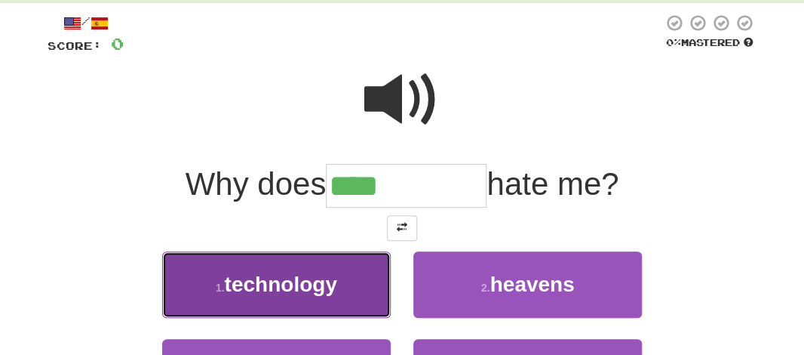
click at [328, 282] on span "technology" at bounding box center [280, 283] width 112 height 23
type input "**********"
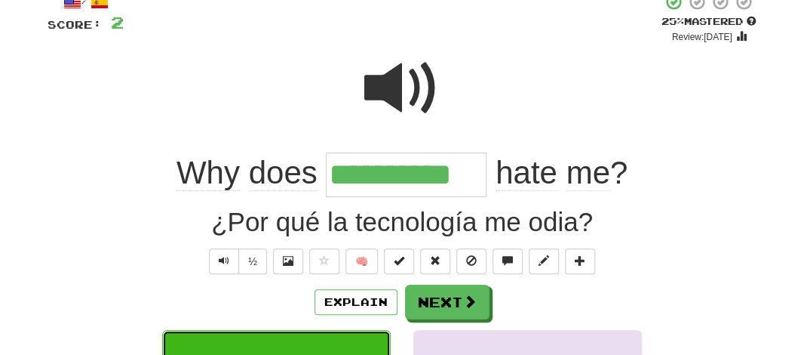
scroll to position [116, 0]
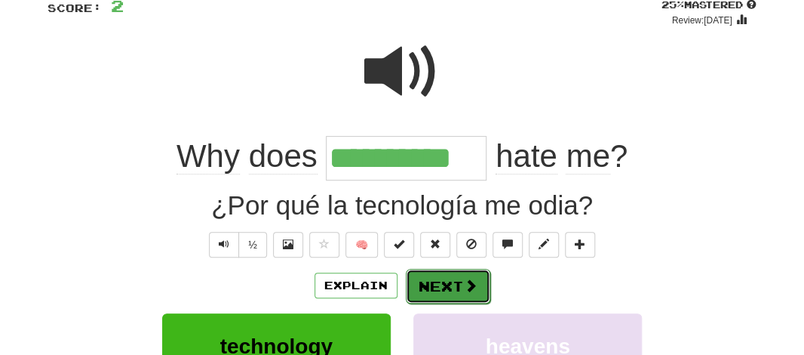
click at [434, 283] on button "Next" at bounding box center [448, 286] width 84 height 35
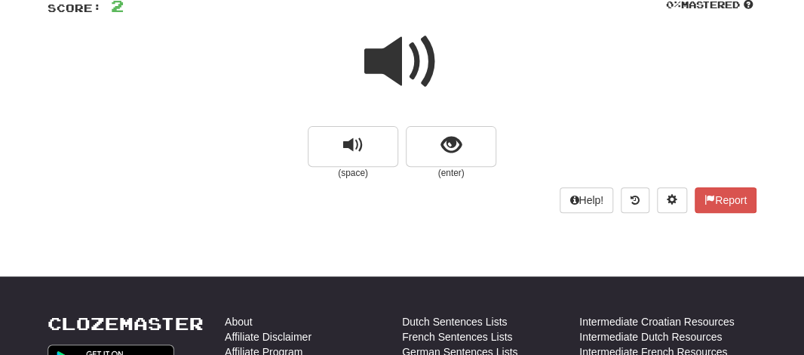
click at [364, 45] on span at bounding box center [401, 61] width 75 height 75
click at [382, 76] on span at bounding box center [401, 61] width 75 height 75
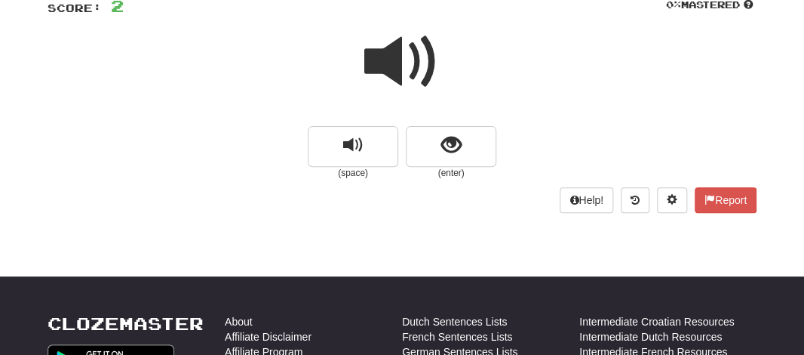
click at [382, 76] on span at bounding box center [401, 61] width 75 height 75
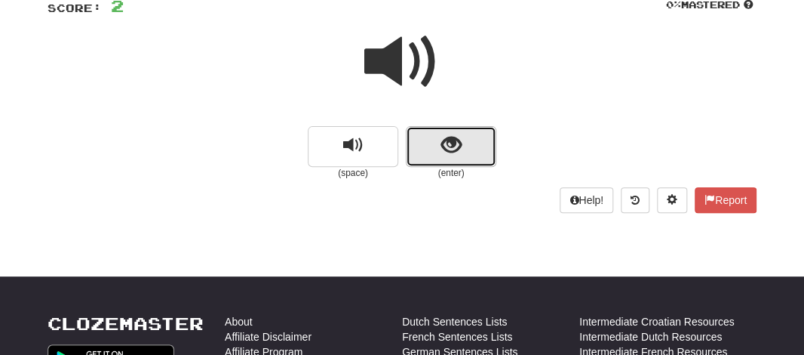
click at [434, 137] on button "show sentence" at bounding box center [451, 146] width 91 height 41
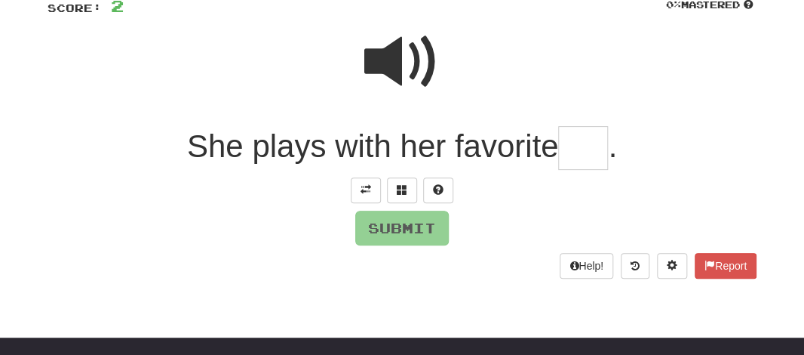
click at [580, 143] on input "text" at bounding box center [583, 148] width 50 height 45
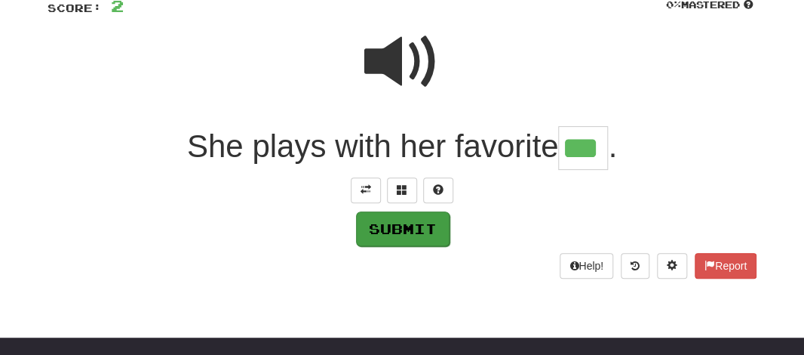
type input "***"
click at [388, 224] on button "Submit" at bounding box center [403, 228] width 94 height 35
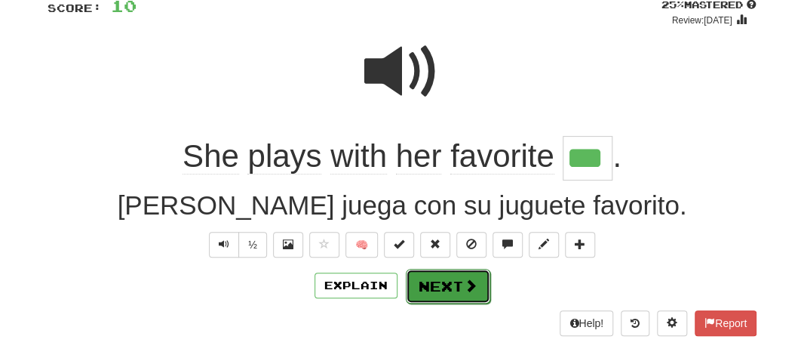
click at [417, 286] on button "Next" at bounding box center [448, 286] width 84 height 35
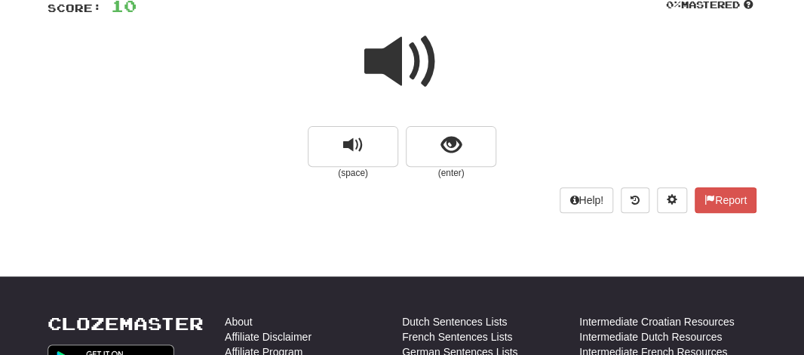
click at [385, 74] on span at bounding box center [401, 61] width 75 height 75
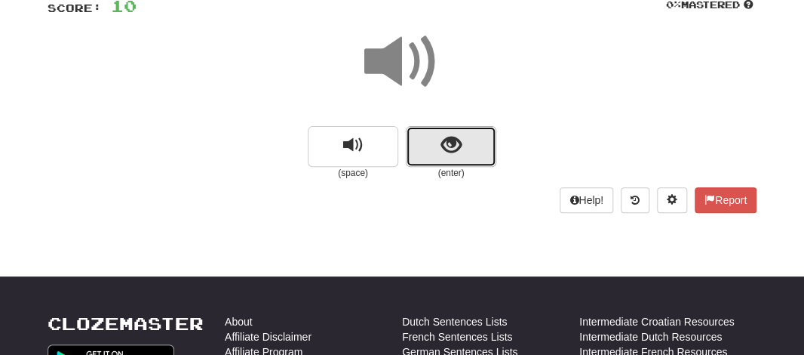
click at [421, 154] on button "show sentence" at bounding box center [451, 146] width 91 height 41
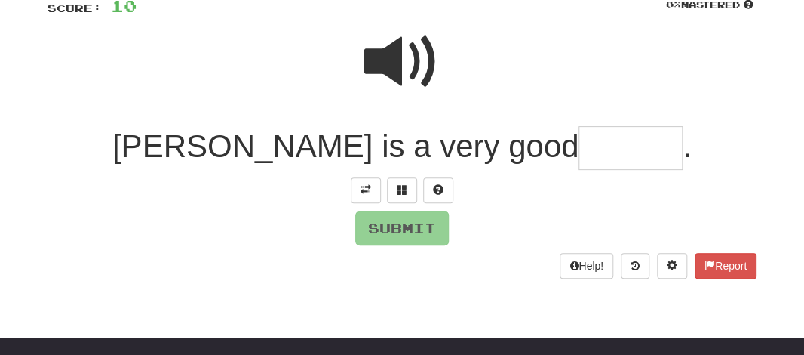
click at [579, 151] on input "text" at bounding box center [631, 148] width 104 height 45
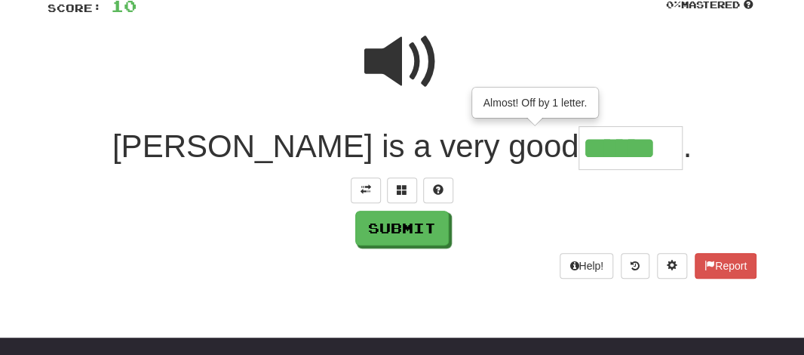
type input "******"
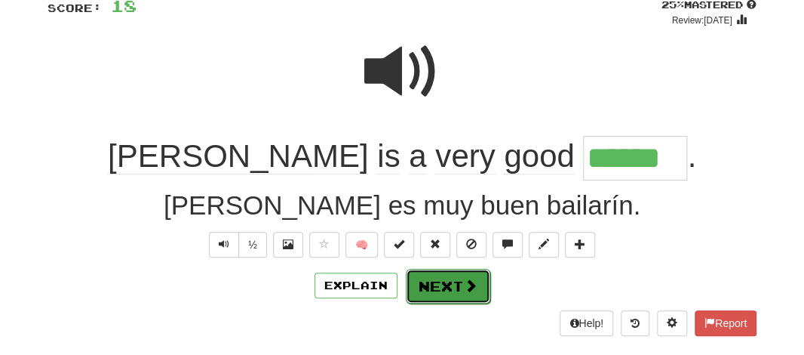
click at [434, 278] on button "Next" at bounding box center [448, 286] width 84 height 35
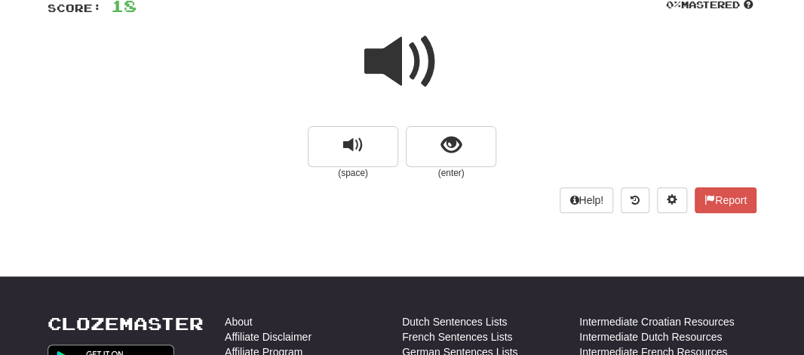
click at [389, 68] on span at bounding box center [401, 61] width 75 height 75
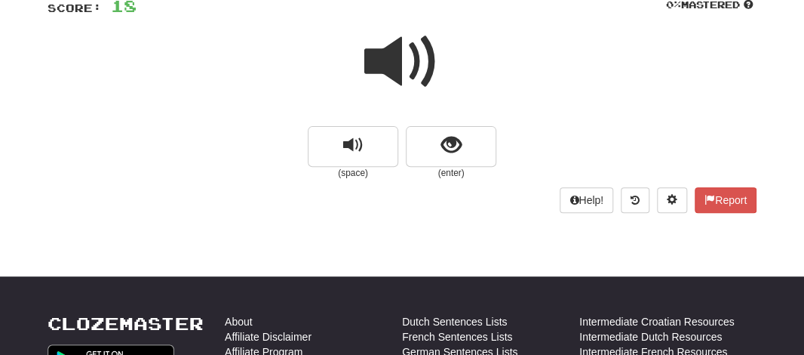
click at [389, 68] on span at bounding box center [401, 61] width 75 height 75
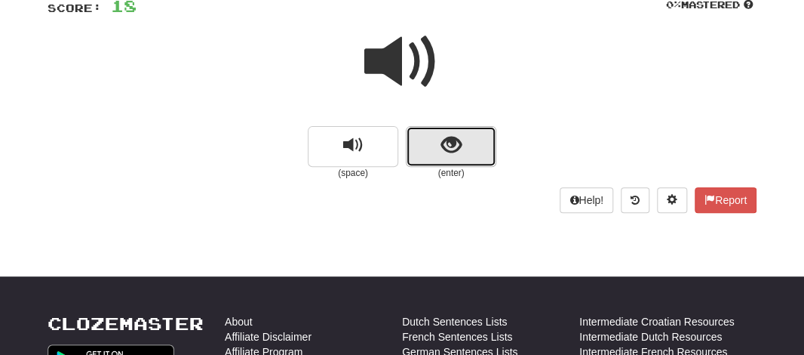
click at [412, 140] on button "show sentence" at bounding box center [451, 146] width 91 height 41
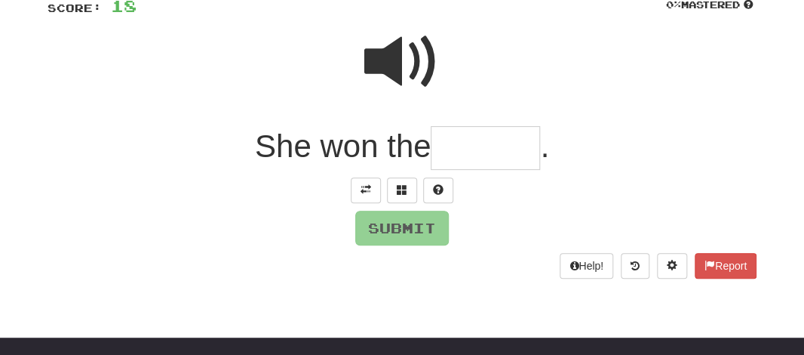
click at [383, 67] on span at bounding box center [401, 61] width 75 height 75
click at [441, 139] on input "text" at bounding box center [485, 148] width 109 height 45
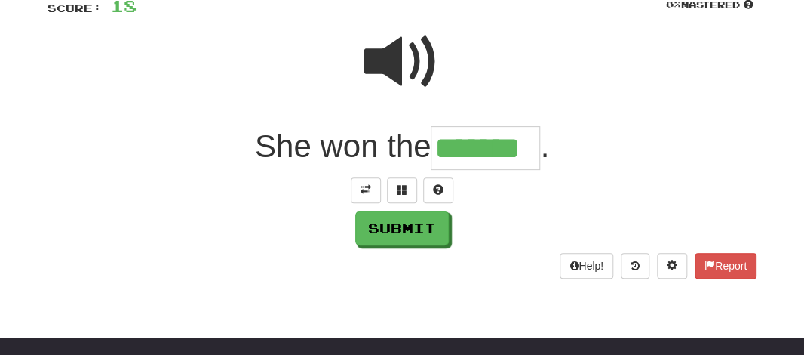
type input "*******"
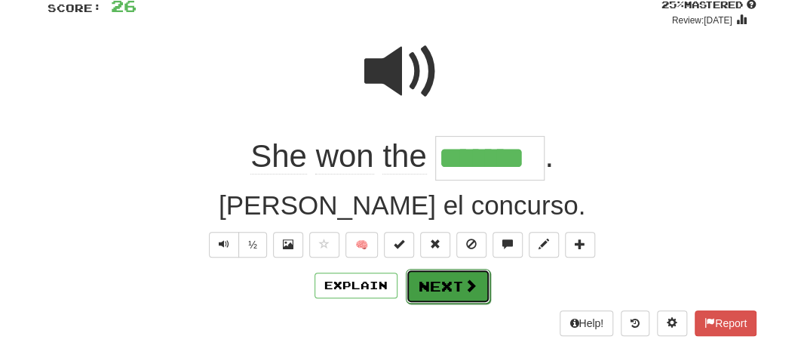
click at [423, 287] on button "Next" at bounding box center [448, 286] width 84 height 35
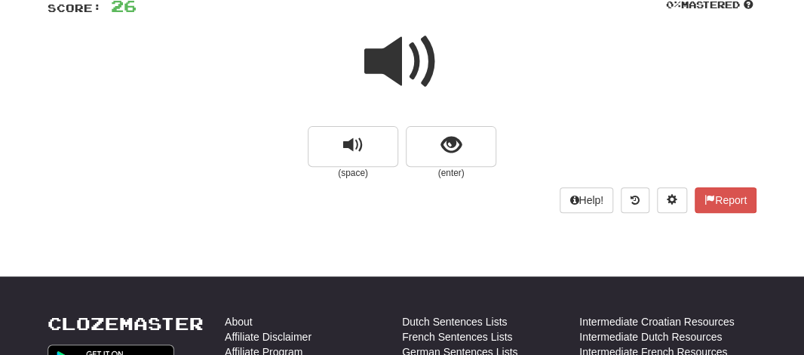
click at [385, 79] on span at bounding box center [401, 61] width 75 height 75
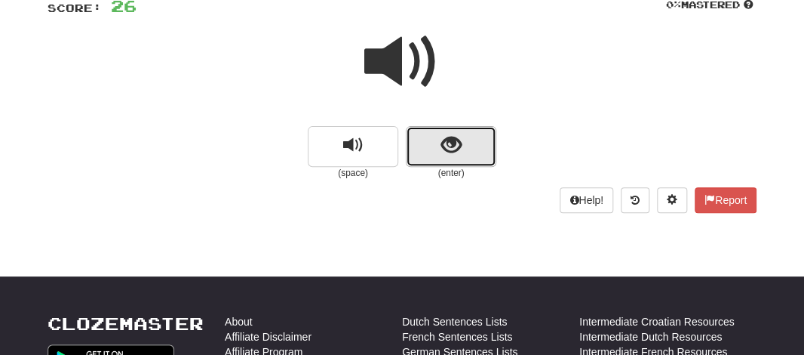
click at [416, 140] on button "show sentence" at bounding box center [451, 146] width 91 height 41
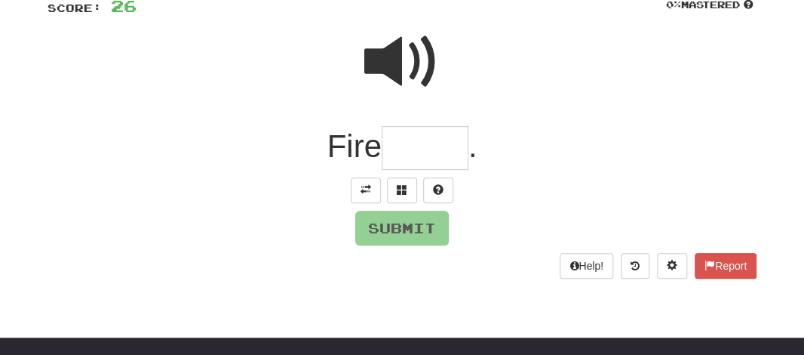
click at [395, 58] on span at bounding box center [401, 61] width 75 height 75
click at [401, 149] on input "text" at bounding box center [425, 148] width 87 height 45
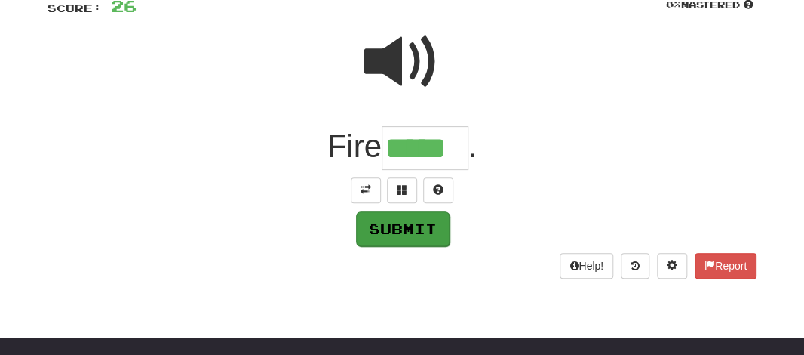
type input "*****"
click at [384, 218] on button "Submit" at bounding box center [403, 228] width 94 height 35
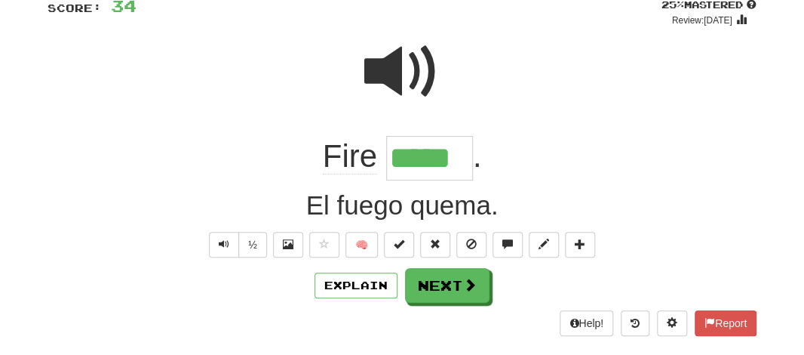
click at [436, 162] on input "*****" at bounding box center [429, 158] width 87 height 45
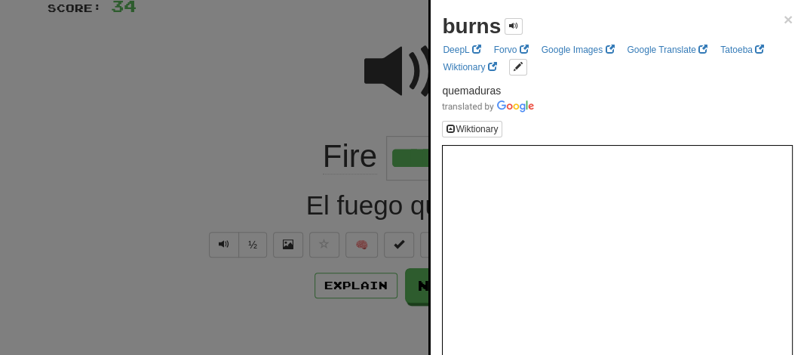
click at [363, 118] on div at bounding box center [402, 177] width 804 height 355
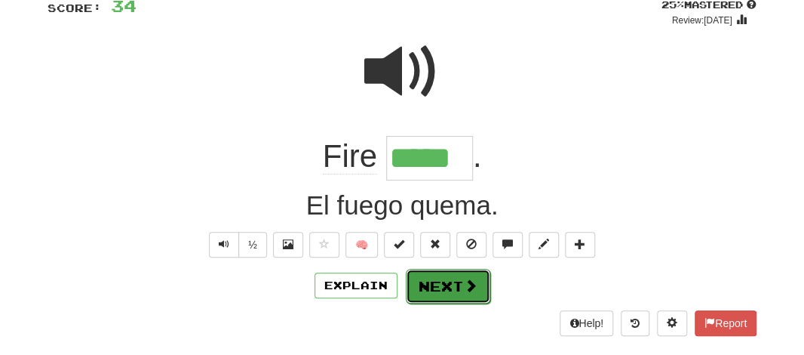
click at [424, 278] on button "Next" at bounding box center [448, 286] width 84 height 35
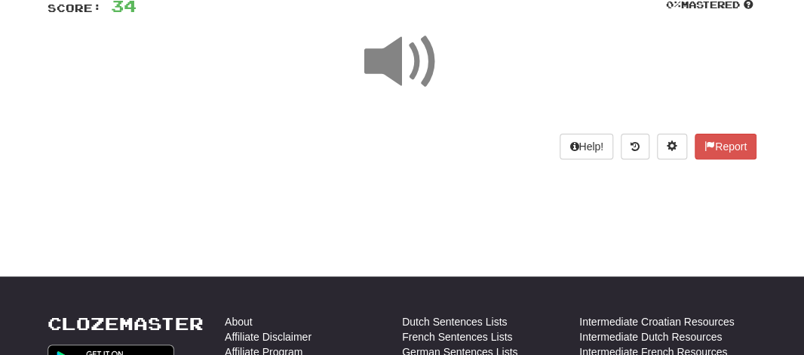
click at [370, 61] on span at bounding box center [401, 61] width 75 height 75
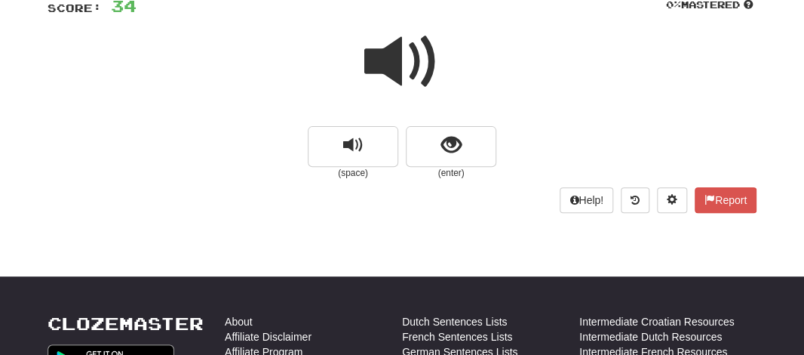
click at [370, 61] on span at bounding box center [401, 61] width 75 height 75
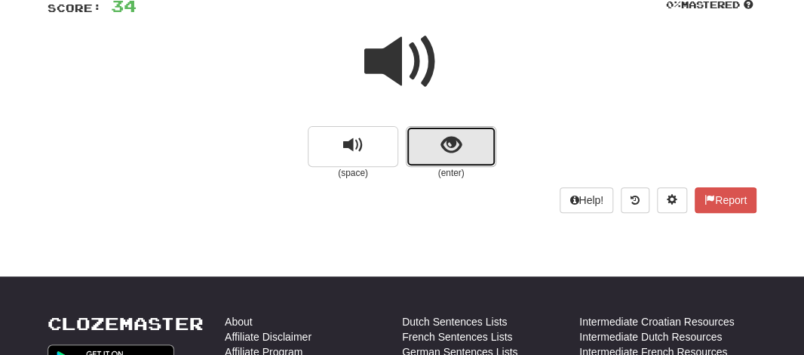
click at [425, 157] on button "show sentence" at bounding box center [451, 146] width 91 height 41
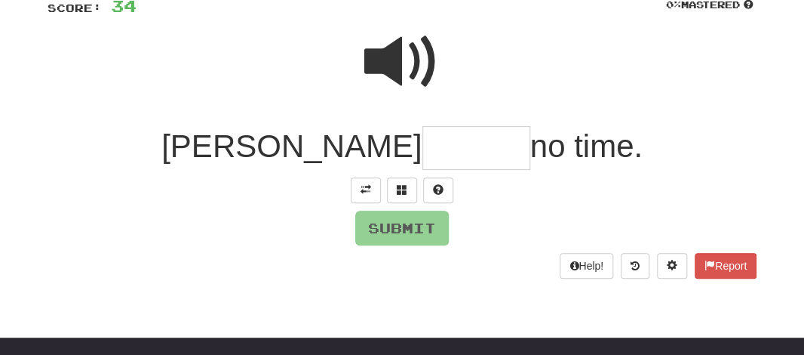
click at [422, 143] on input "text" at bounding box center [476, 148] width 108 height 45
type input "*"
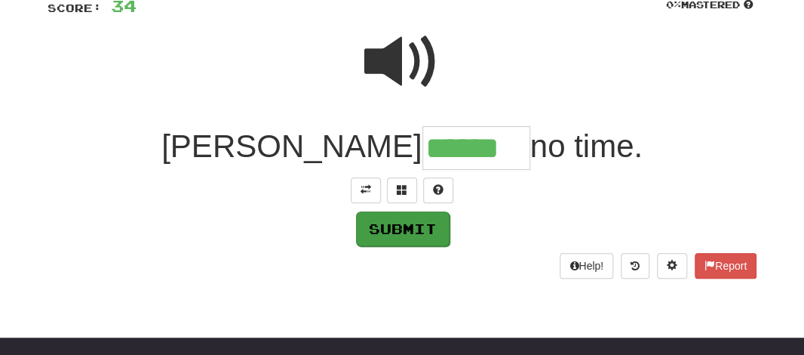
type input "******"
click at [385, 220] on button "Submit" at bounding box center [403, 228] width 94 height 35
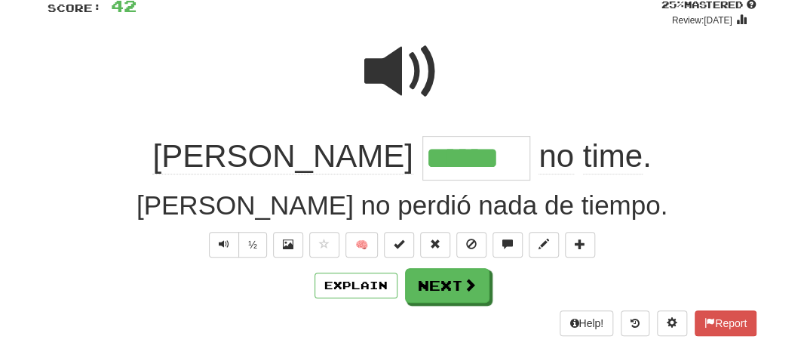
click at [422, 172] on input "******" at bounding box center [476, 158] width 108 height 45
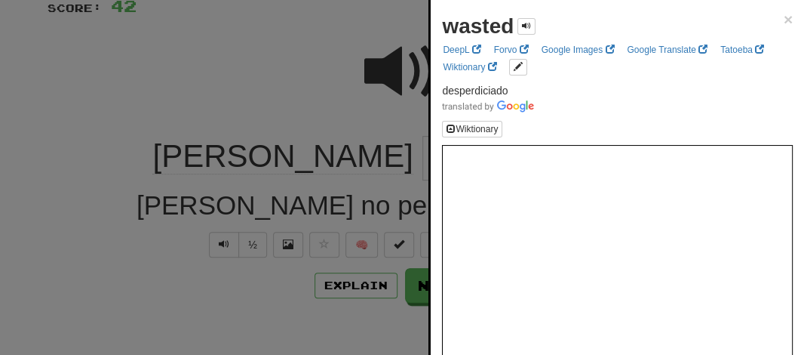
click at [269, 86] on div at bounding box center [402, 177] width 804 height 355
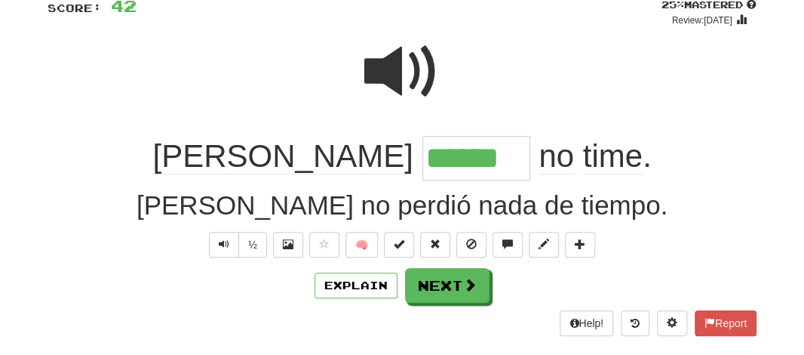
click at [422, 169] on input "******" at bounding box center [476, 158] width 108 height 45
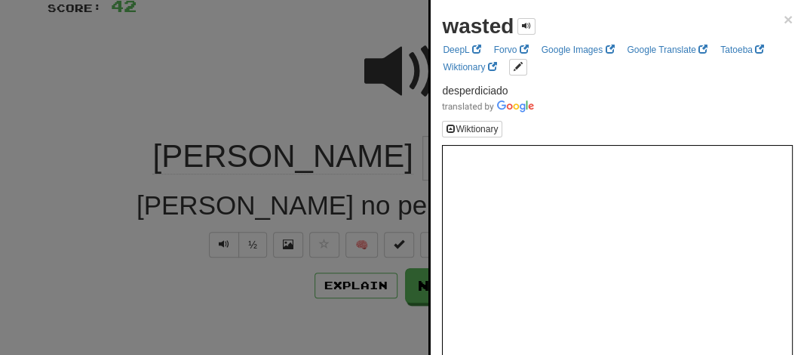
drag, startPoint x: 299, startPoint y: 94, endPoint x: 317, endPoint y: 88, distance: 19.3
click at [317, 88] on div at bounding box center [402, 177] width 804 height 355
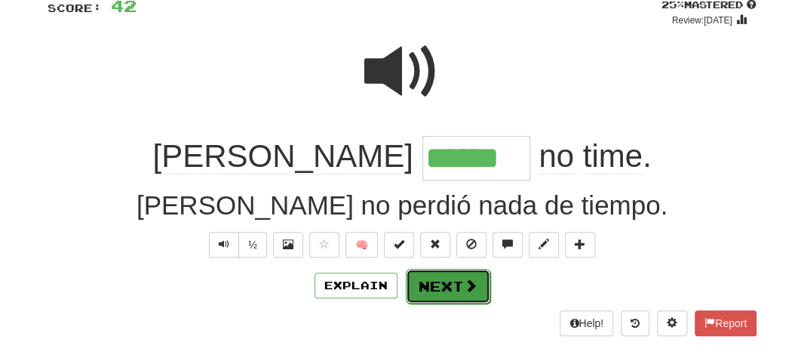
click at [419, 284] on button "Next" at bounding box center [448, 286] width 84 height 35
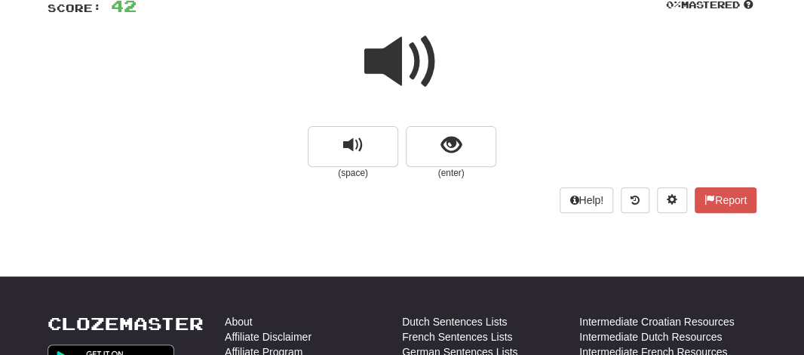
click at [389, 51] on span at bounding box center [401, 61] width 75 height 75
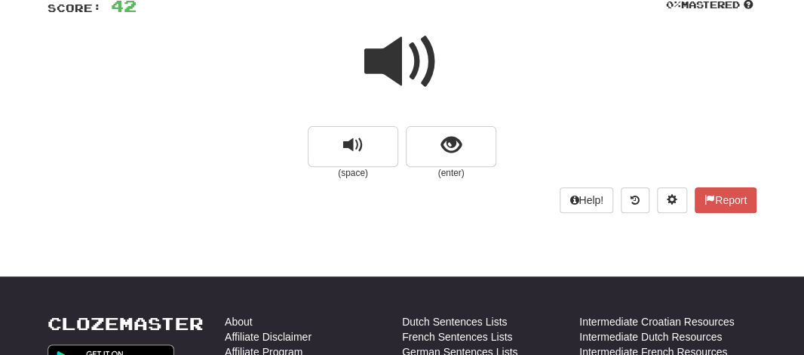
click at [396, 68] on span at bounding box center [401, 61] width 75 height 75
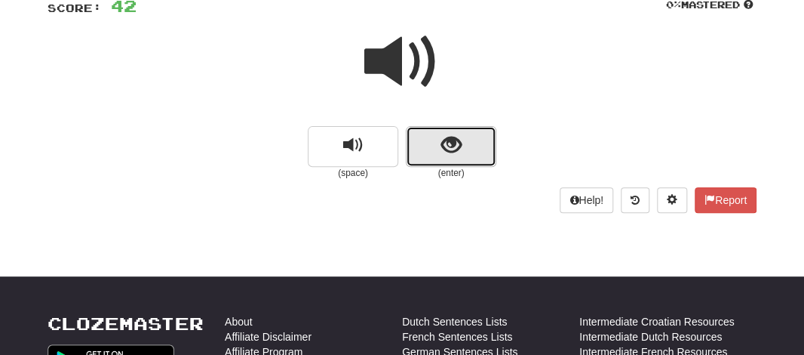
click at [423, 149] on button "show sentence" at bounding box center [451, 146] width 91 height 41
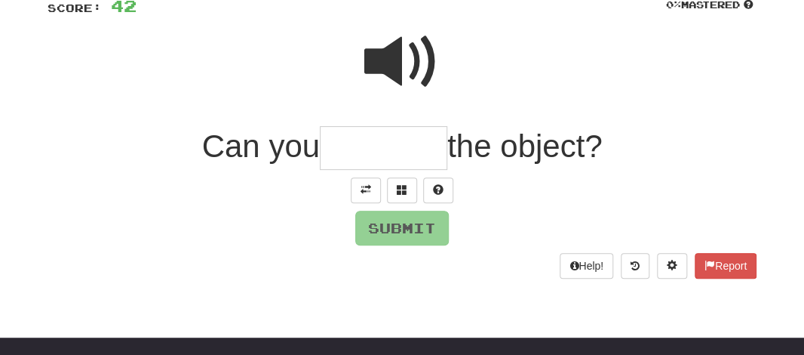
click at [372, 146] on input "text" at bounding box center [383, 148] width 127 height 45
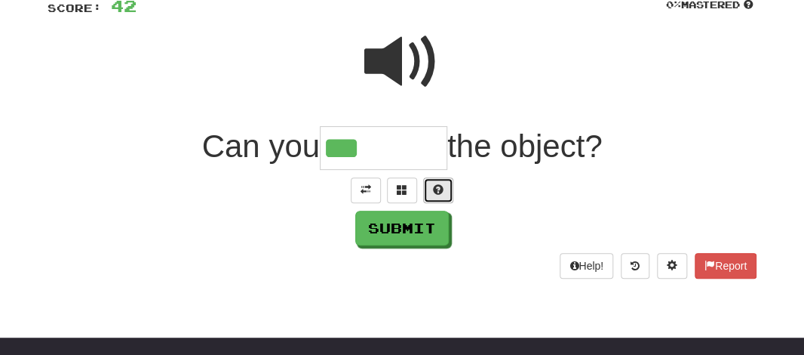
click at [434, 191] on span at bounding box center [438, 189] width 11 height 11
click at [425, 194] on span at bounding box center [420, 189] width 11 height 11
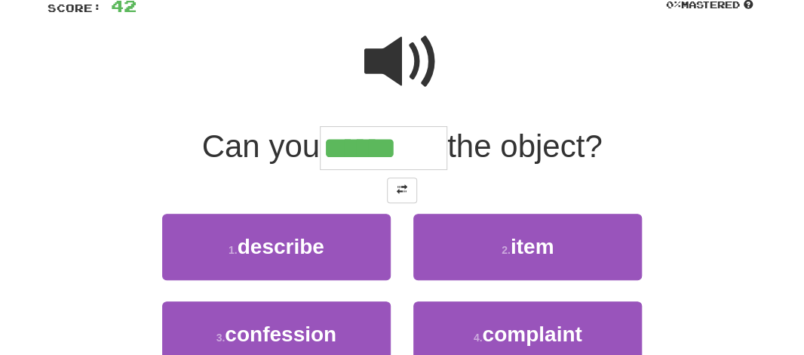
click at [409, 157] on input "******" at bounding box center [383, 148] width 127 height 45
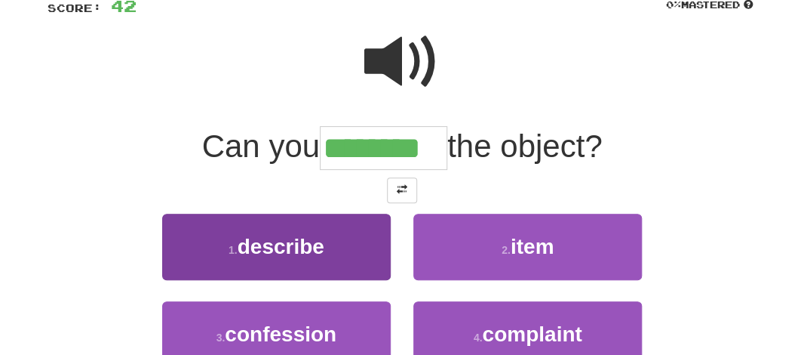
type input "********"
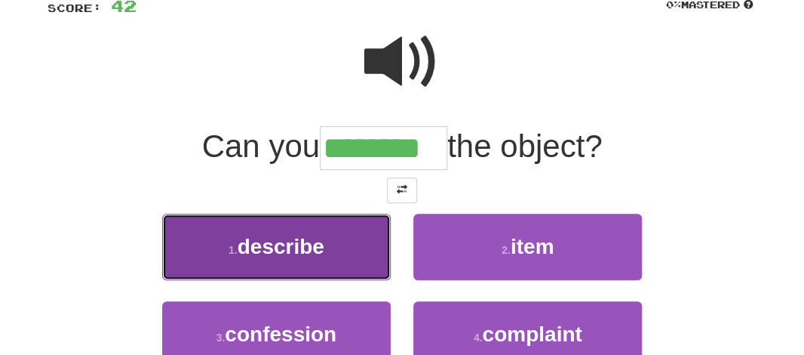
click at [342, 238] on button "1 . describe" at bounding box center [276, 246] width 229 height 66
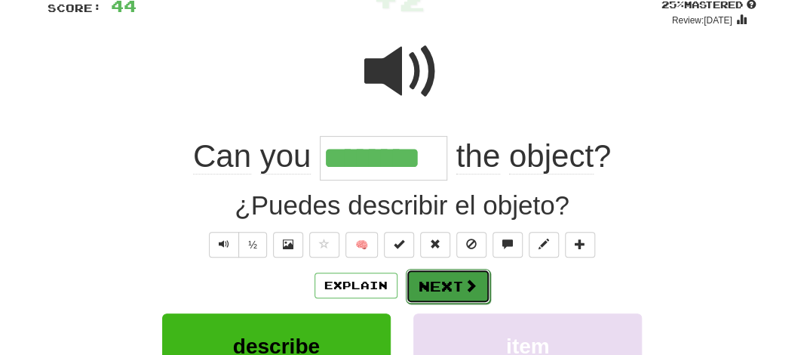
click at [437, 287] on button "Next" at bounding box center [448, 286] width 84 height 35
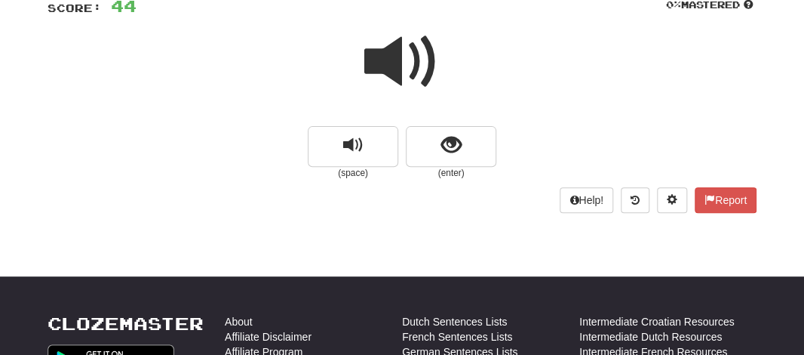
click at [391, 54] on span at bounding box center [401, 61] width 75 height 75
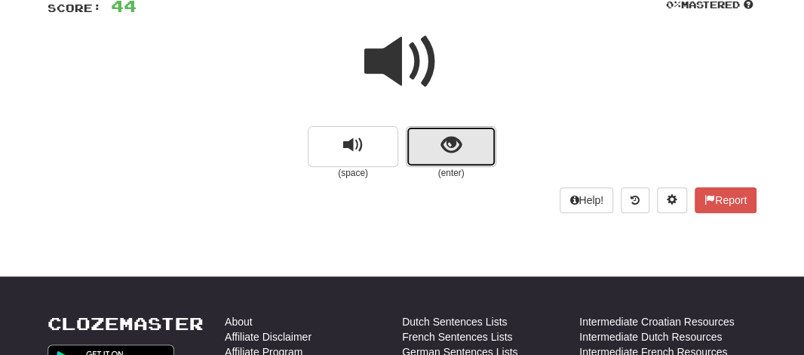
click at [429, 140] on button "show sentence" at bounding box center [451, 146] width 91 height 41
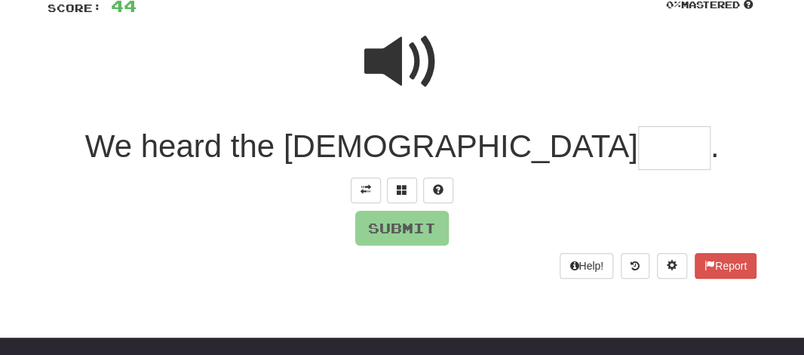
click at [638, 146] on input "text" at bounding box center [674, 148] width 72 height 45
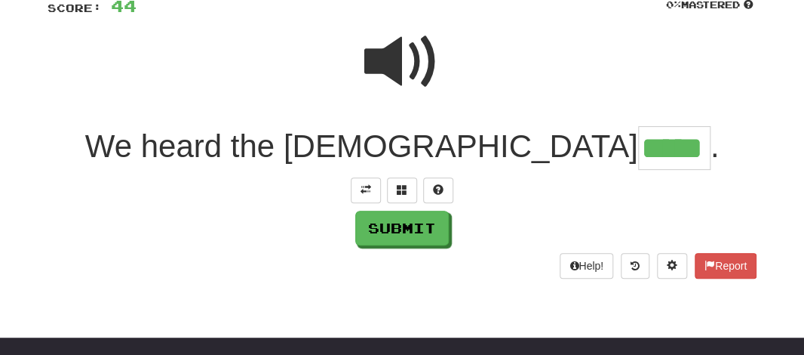
type input "*****"
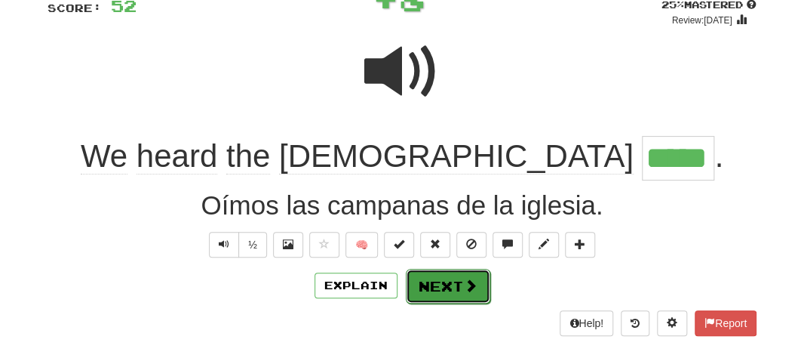
click at [424, 281] on button "Next" at bounding box center [448, 286] width 84 height 35
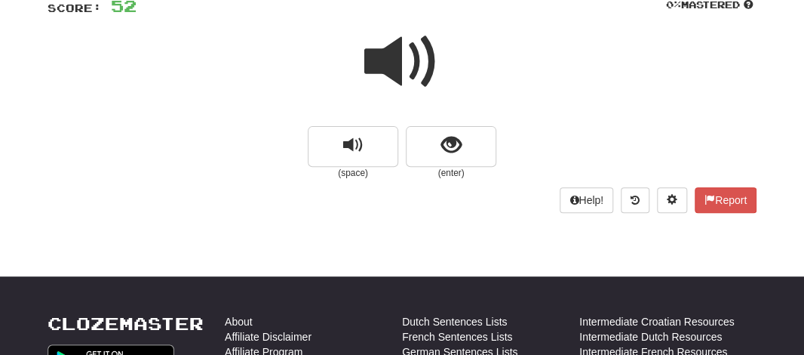
click at [392, 75] on span at bounding box center [401, 61] width 75 height 75
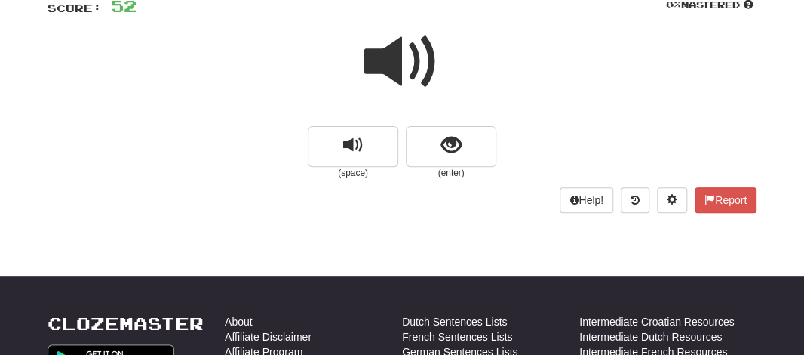
click at [400, 66] on span at bounding box center [401, 61] width 75 height 75
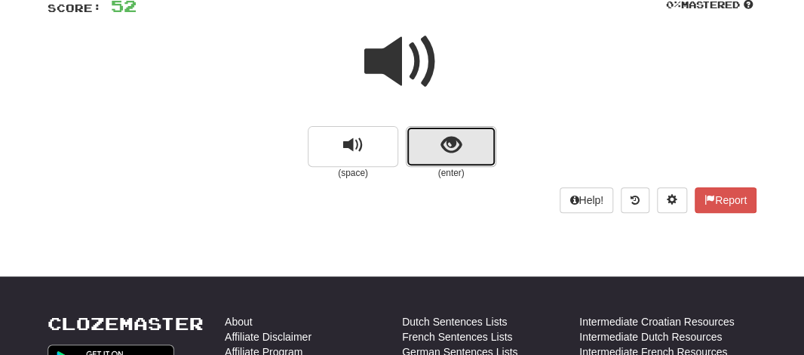
click at [422, 137] on button "show sentence" at bounding box center [451, 146] width 91 height 41
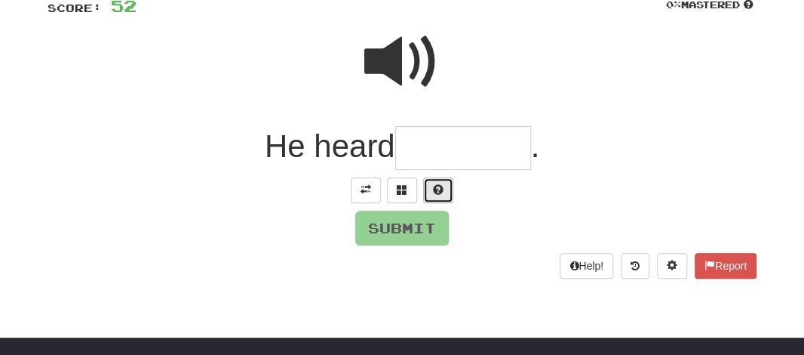
click at [431, 185] on button at bounding box center [438, 190] width 30 height 26
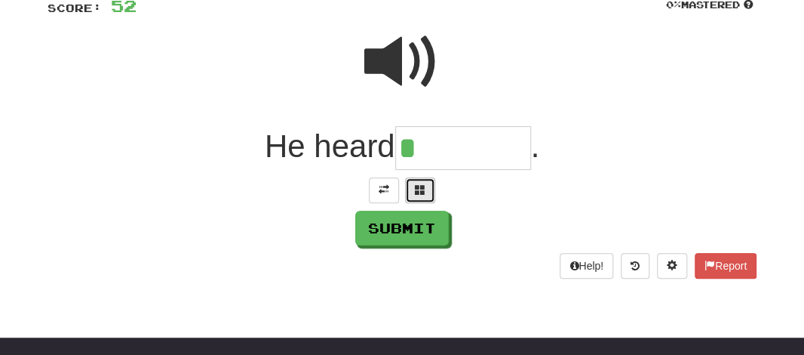
click at [422, 188] on span at bounding box center [420, 189] width 11 height 11
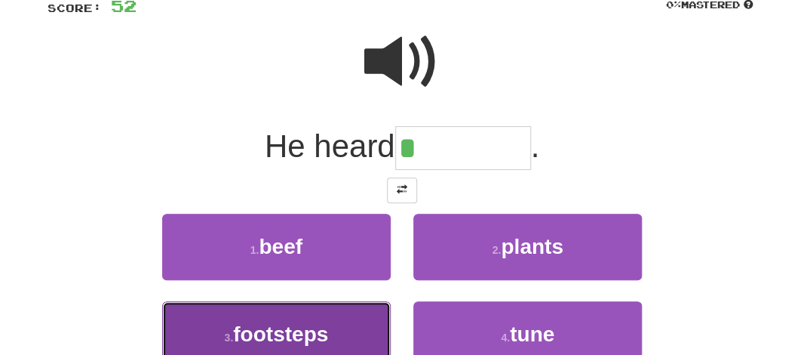
click at [313, 332] on span "footsteps" at bounding box center [280, 333] width 95 height 23
type input "*********"
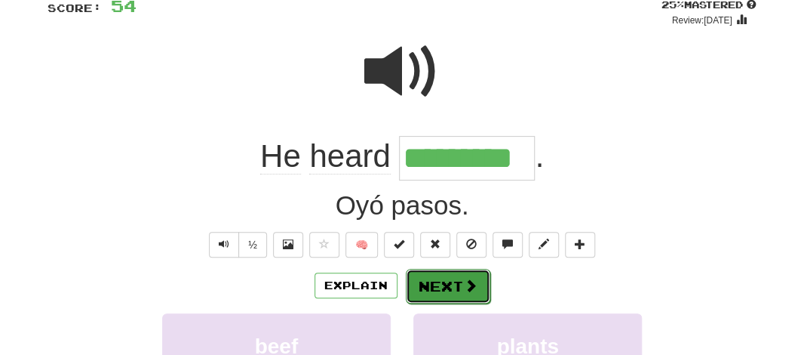
click at [438, 287] on button "Next" at bounding box center [448, 286] width 84 height 35
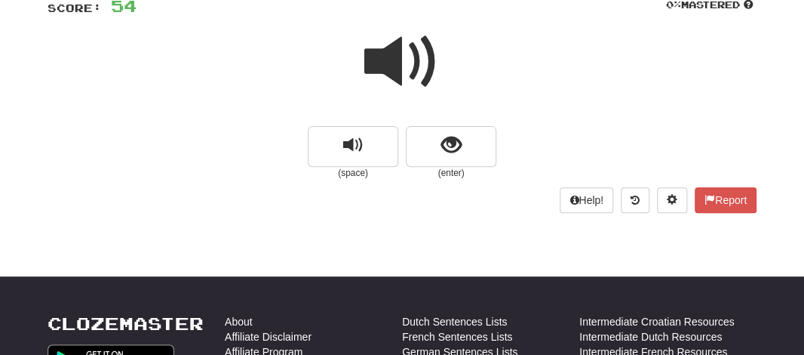
click at [385, 53] on span at bounding box center [401, 61] width 75 height 75
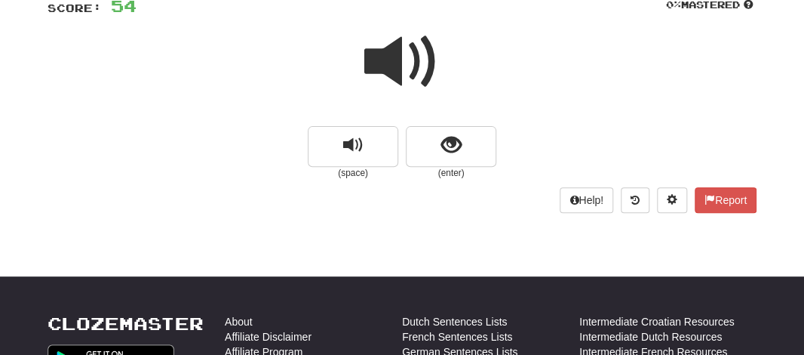
click at [385, 53] on span at bounding box center [401, 61] width 75 height 75
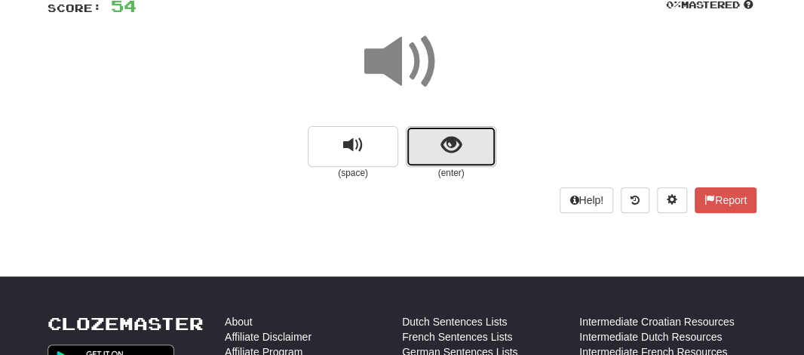
click at [419, 136] on button "show sentence" at bounding box center [451, 146] width 91 height 41
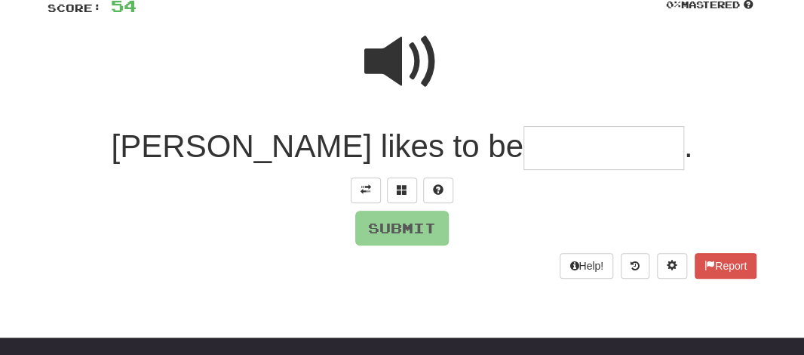
click at [523, 151] on input "text" at bounding box center [603, 148] width 161 height 45
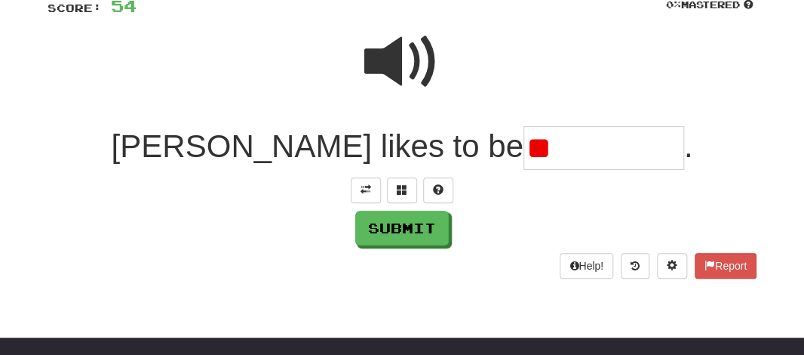
type input "*"
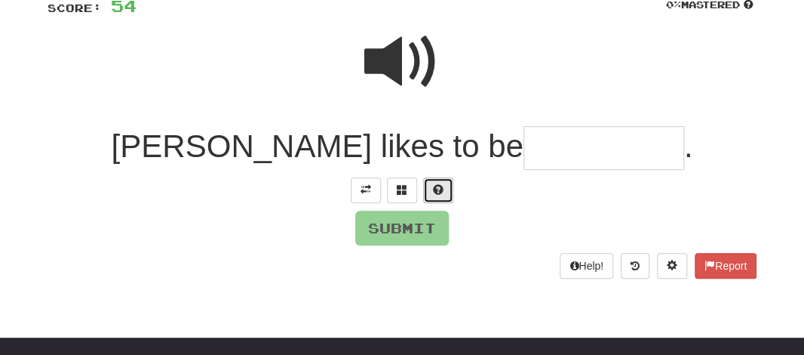
click at [441, 188] on span at bounding box center [438, 189] width 11 height 11
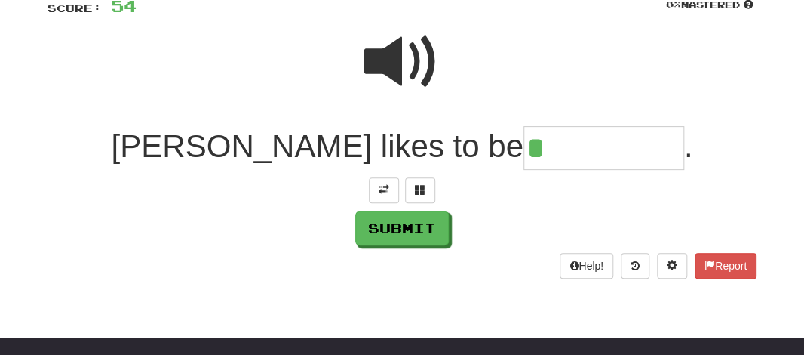
click at [398, 60] on span at bounding box center [401, 61] width 75 height 75
click at [523, 149] on input "*" at bounding box center [603, 148] width 161 height 45
click at [419, 188] on span at bounding box center [420, 189] width 11 height 11
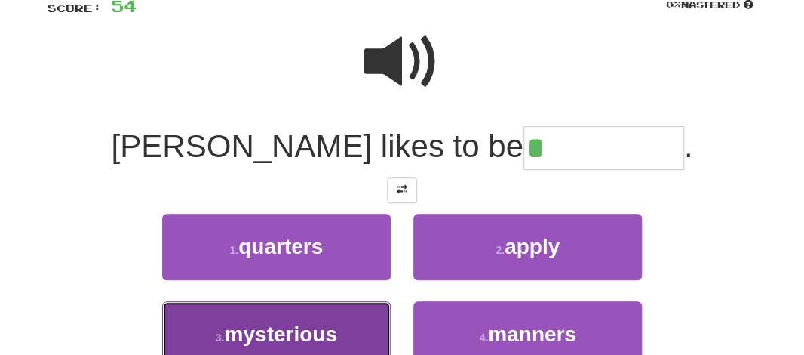
click at [316, 340] on span "mysterious" at bounding box center [280, 333] width 112 height 23
type input "**********"
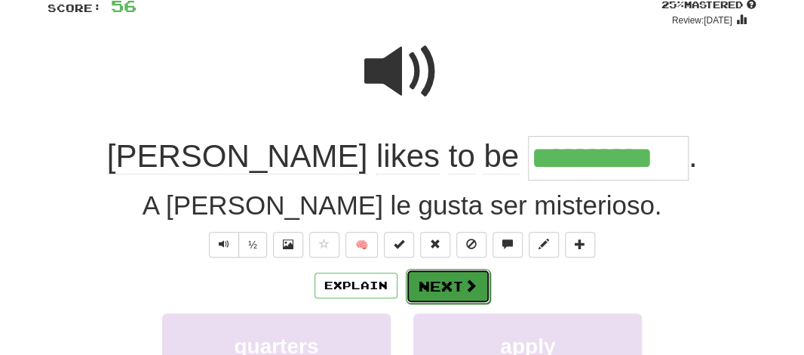
click at [429, 287] on button "Next" at bounding box center [448, 286] width 84 height 35
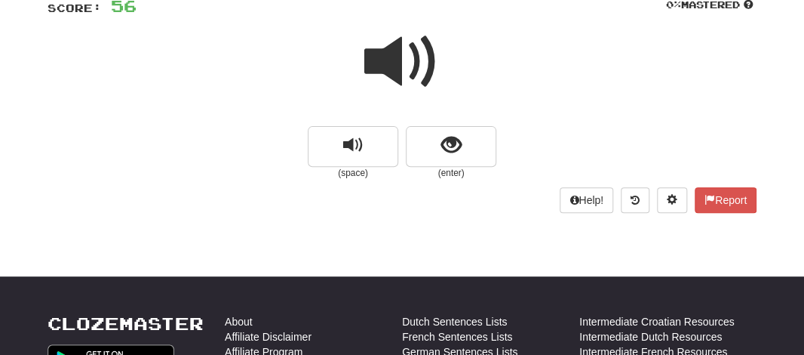
click at [391, 62] on span at bounding box center [401, 61] width 75 height 75
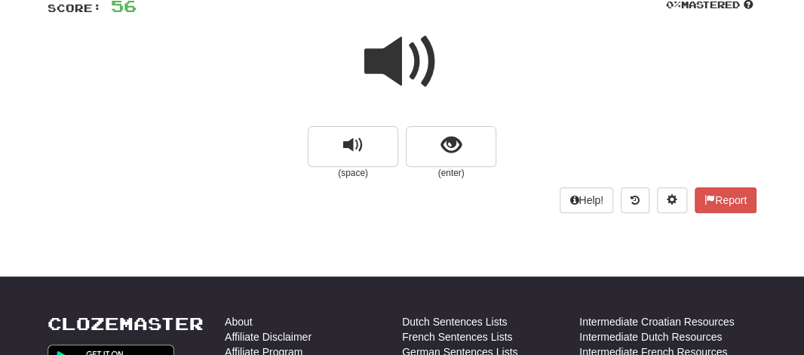
click at [391, 62] on span at bounding box center [401, 61] width 75 height 75
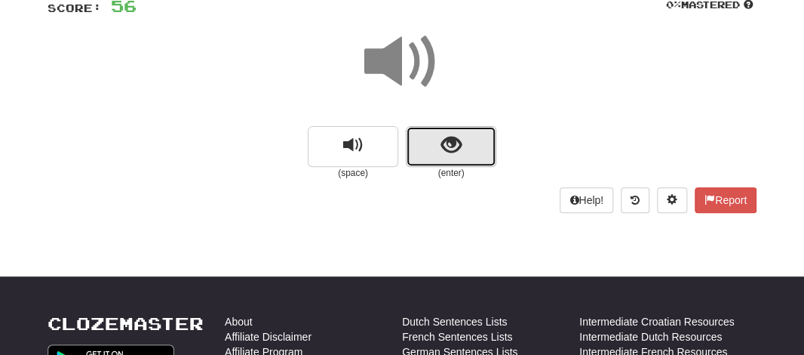
click at [439, 153] on button "show sentence" at bounding box center [451, 146] width 91 height 41
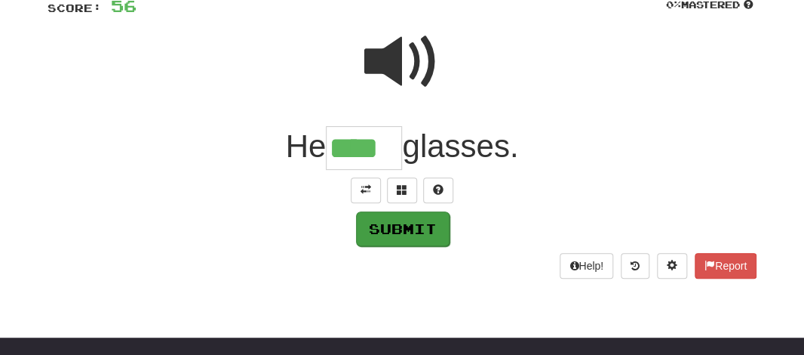
type input "****"
click at [382, 223] on button "Submit" at bounding box center [403, 228] width 94 height 35
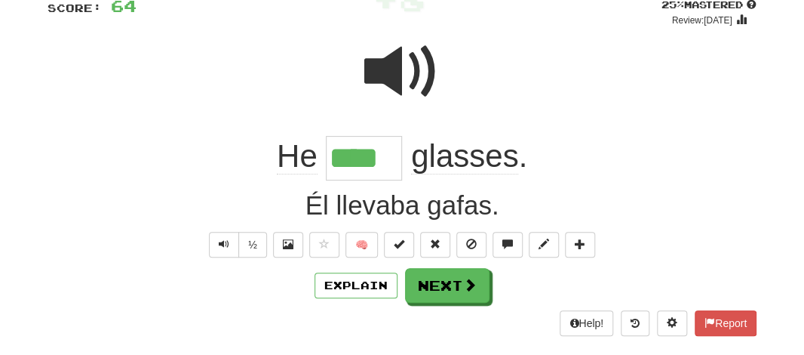
click at [378, 159] on input "****" at bounding box center [364, 158] width 76 height 45
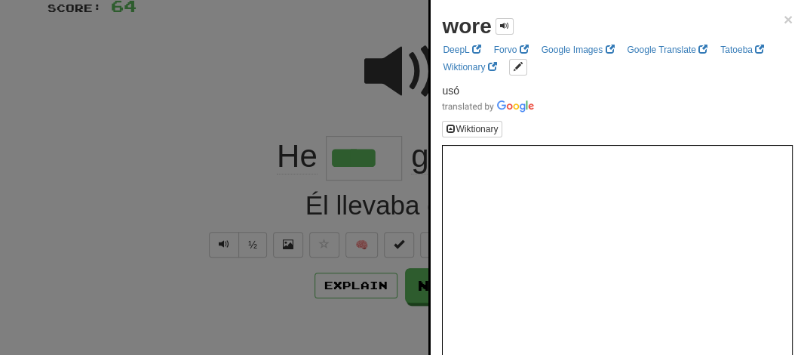
click at [290, 55] on div at bounding box center [402, 177] width 804 height 355
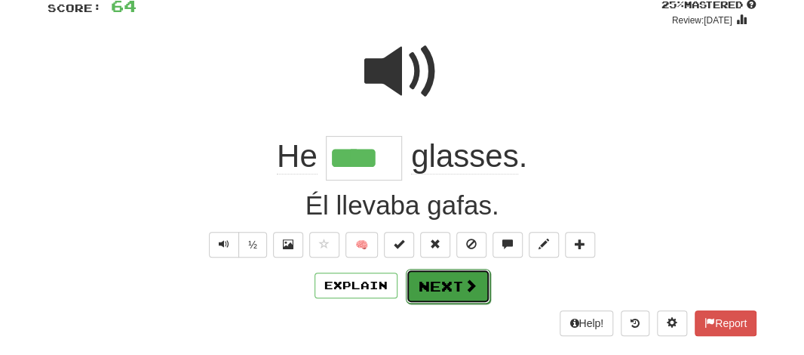
click at [421, 279] on button "Next" at bounding box center [448, 286] width 84 height 35
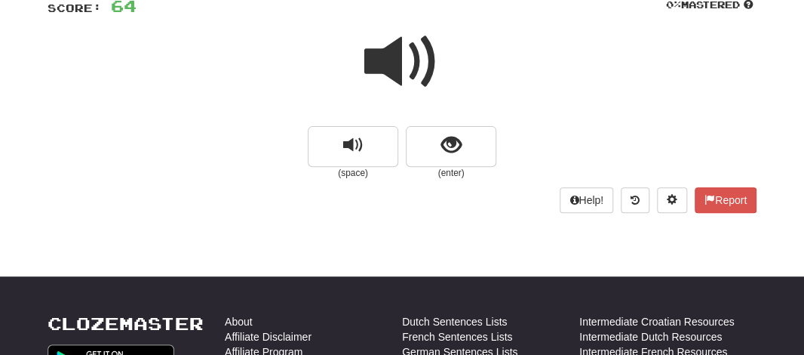
click at [393, 60] on span at bounding box center [401, 61] width 75 height 75
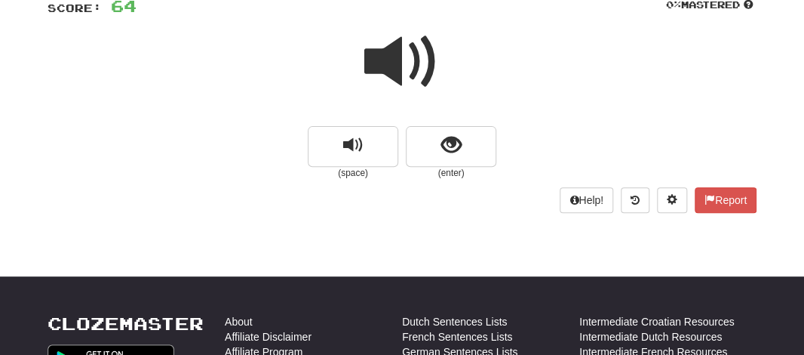
click at [393, 60] on span at bounding box center [401, 61] width 75 height 75
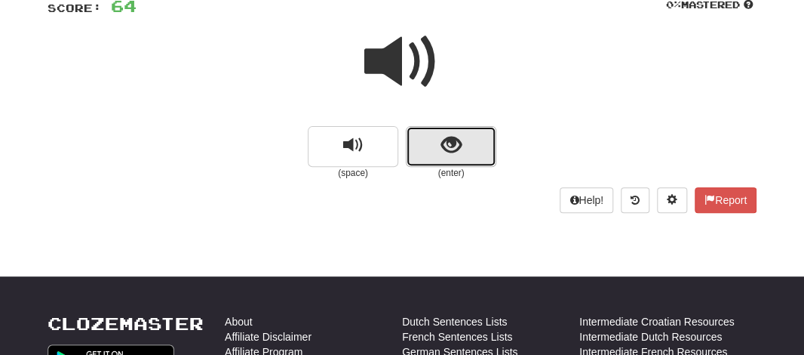
click at [410, 143] on button "show sentence" at bounding box center [451, 146] width 91 height 41
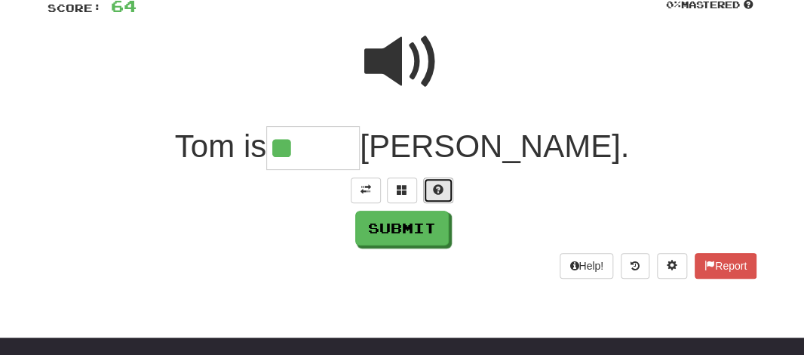
click at [431, 184] on button at bounding box center [438, 190] width 30 height 26
click at [419, 185] on span at bounding box center [420, 189] width 11 height 11
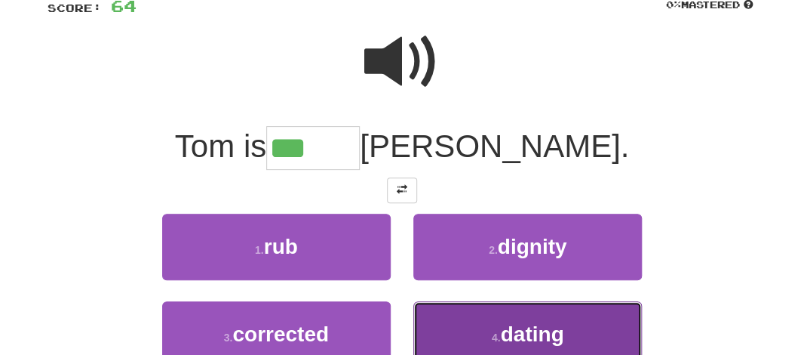
click at [482, 326] on button "4 . dating" at bounding box center [527, 334] width 229 height 66
type input "******"
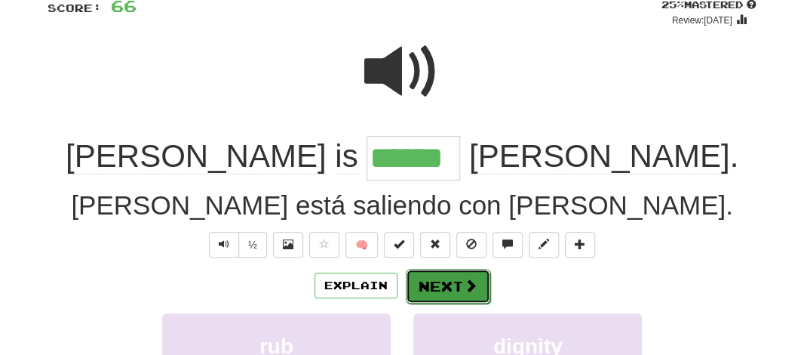
click at [427, 284] on button "Next" at bounding box center [448, 286] width 84 height 35
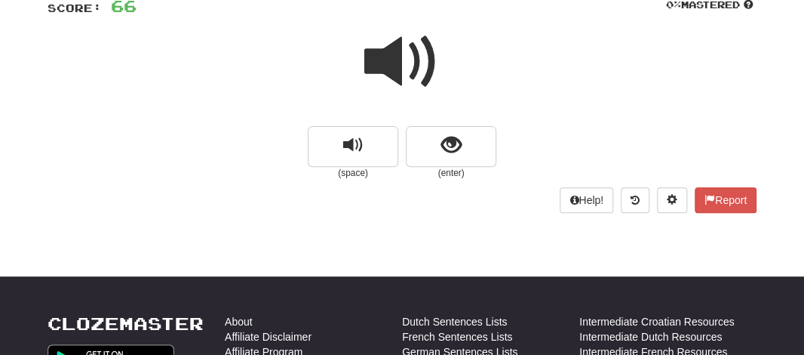
click at [377, 63] on span at bounding box center [401, 61] width 75 height 75
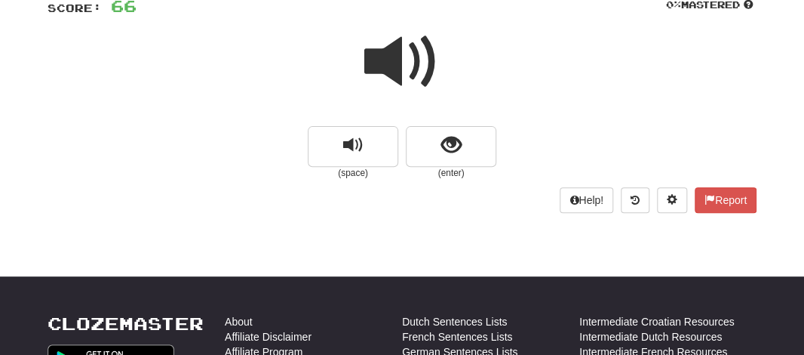
click at [377, 63] on span at bounding box center [401, 61] width 75 height 75
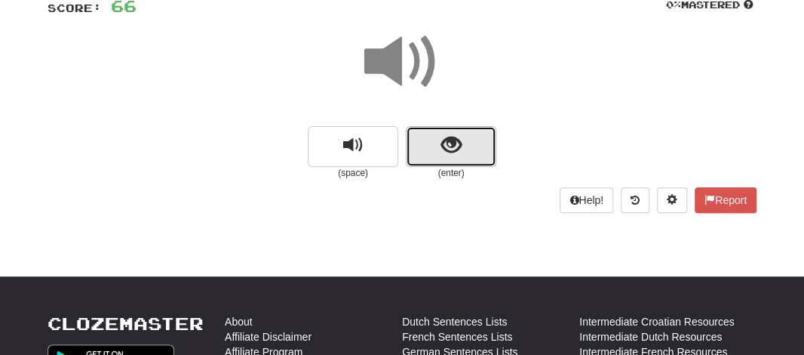
click at [419, 135] on button "show sentence" at bounding box center [451, 146] width 91 height 41
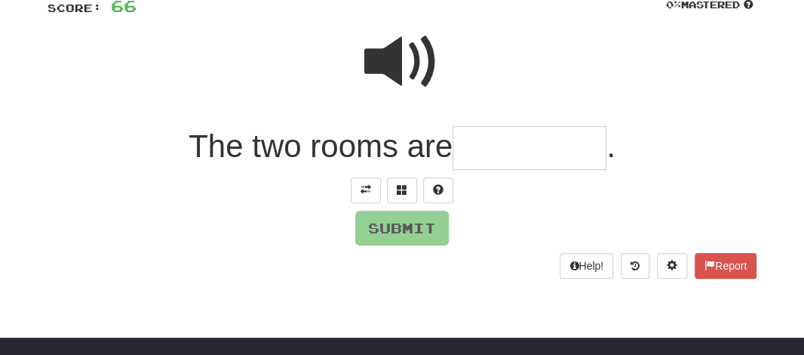
click at [396, 69] on span at bounding box center [401, 61] width 75 height 75
click at [468, 149] on input "text" at bounding box center [530, 148] width 154 height 45
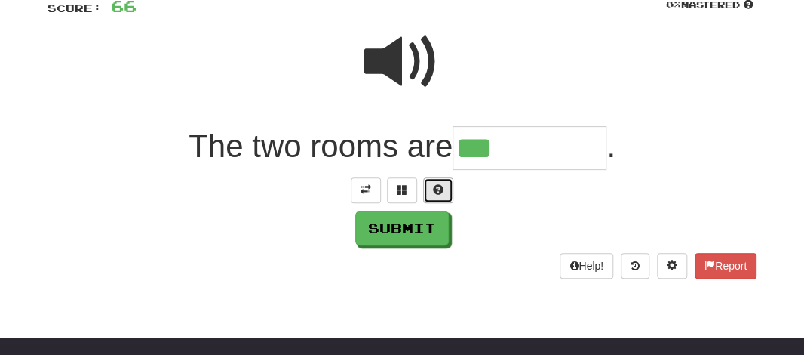
click at [437, 186] on span at bounding box center [438, 189] width 11 height 11
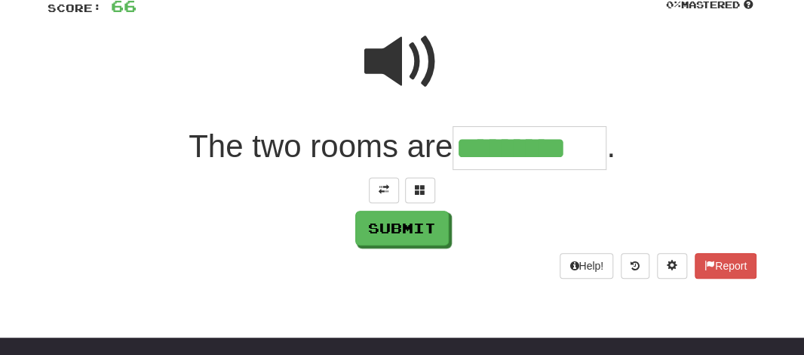
type input "*********"
click at [385, 67] on span at bounding box center [401, 61] width 75 height 75
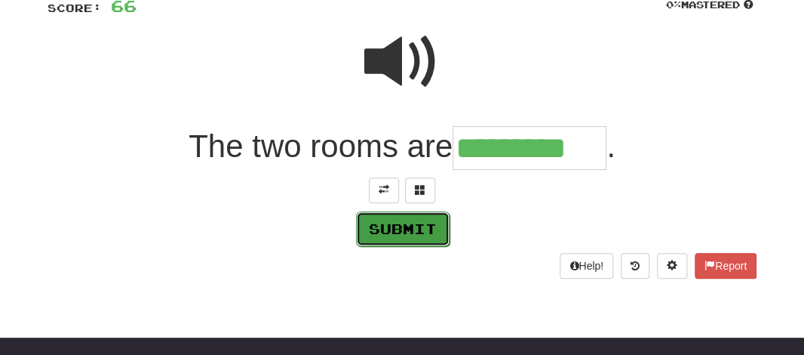
click at [370, 215] on button "Submit" at bounding box center [403, 228] width 94 height 35
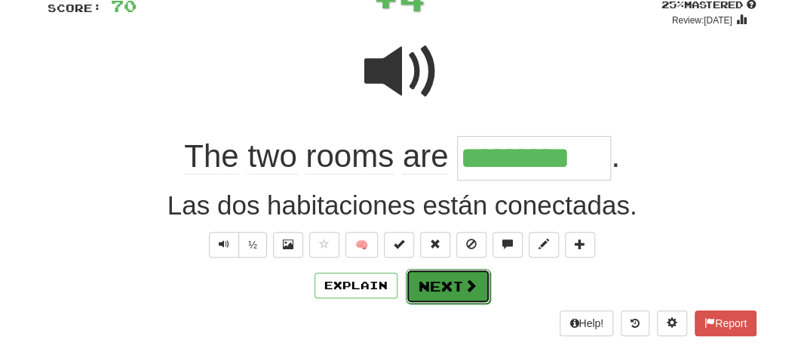
click at [410, 278] on button "Next" at bounding box center [448, 286] width 84 height 35
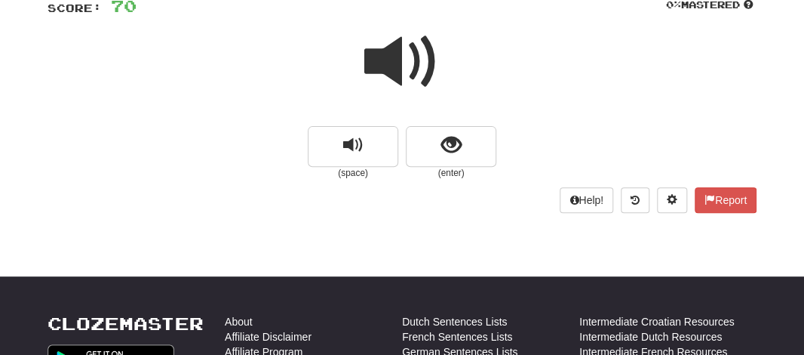
click at [385, 63] on span at bounding box center [401, 61] width 75 height 75
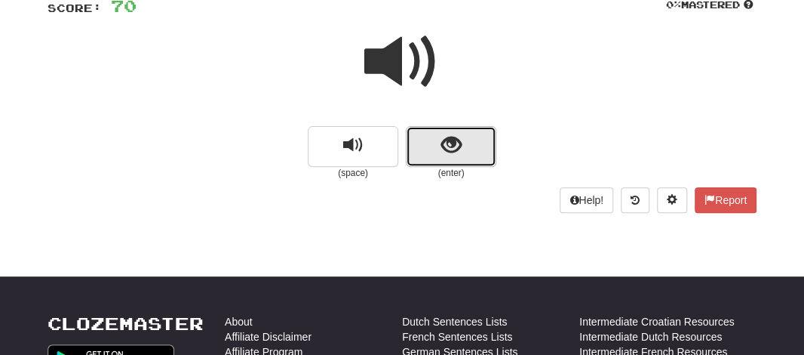
click at [425, 143] on button "show sentence" at bounding box center [451, 146] width 91 height 41
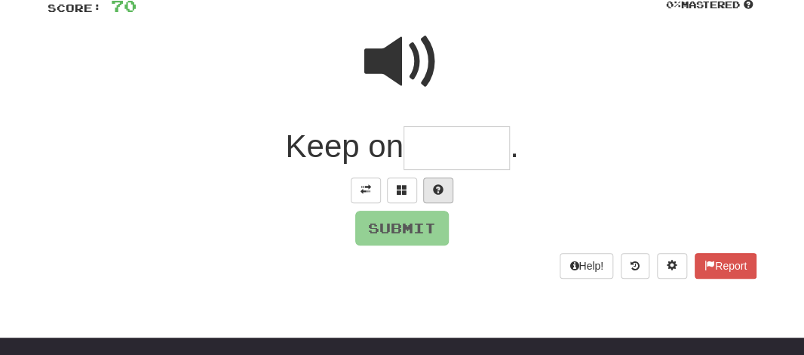
click at [435, 191] on div "/ Score: 70 0 % Mastered Keep on . Submit Help! Report" at bounding box center [402, 127] width 709 height 302
click at [435, 191] on span at bounding box center [438, 189] width 11 height 11
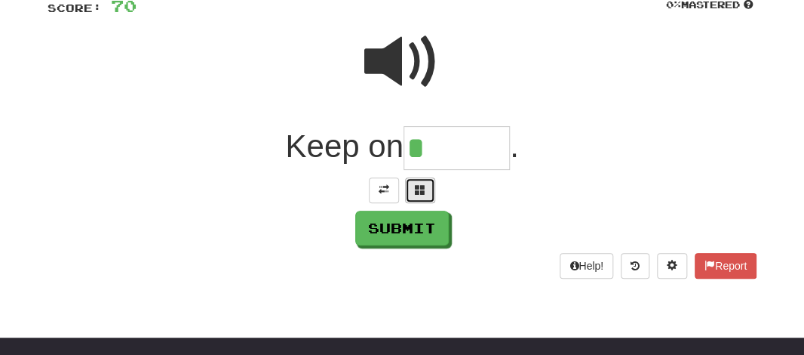
click at [412, 193] on button at bounding box center [420, 190] width 30 height 26
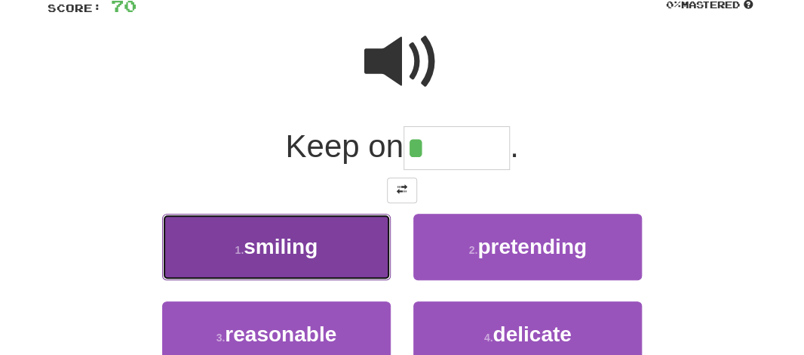
click at [321, 250] on button "1 . smiling" at bounding box center [276, 246] width 229 height 66
type input "*******"
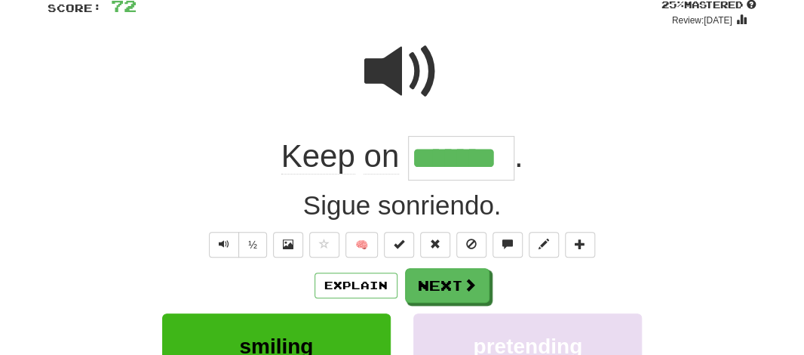
click at [447, 162] on input "*******" at bounding box center [461, 158] width 106 height 45
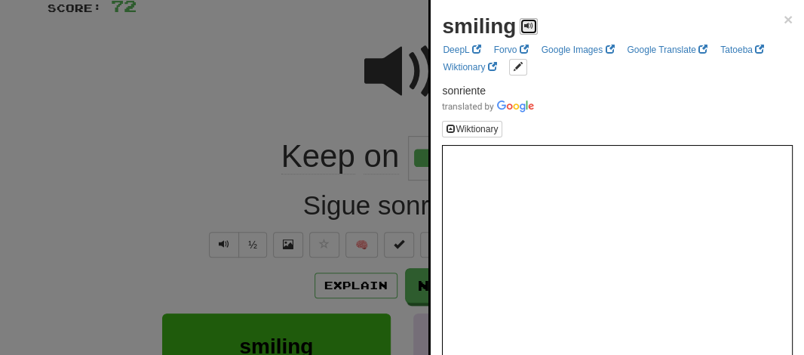
click at [526, 28] on span at bounding box center [528, 25] width 9 height 9
click at [317, 67] on div at bounding box center [402, 177] width 804 height 355
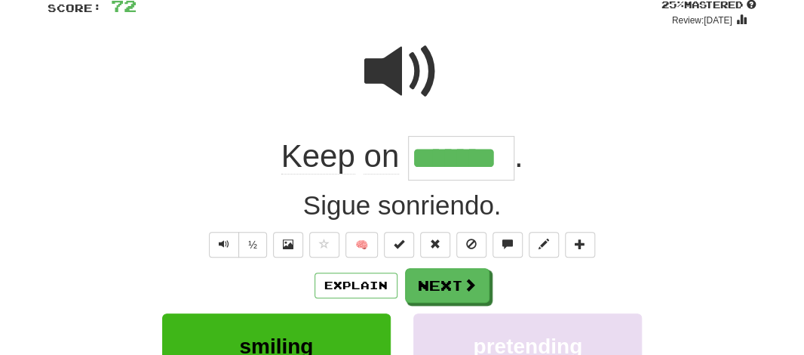
click at [435, 169] on input "*******" at bounding box center [461, 158] width 106 height 45
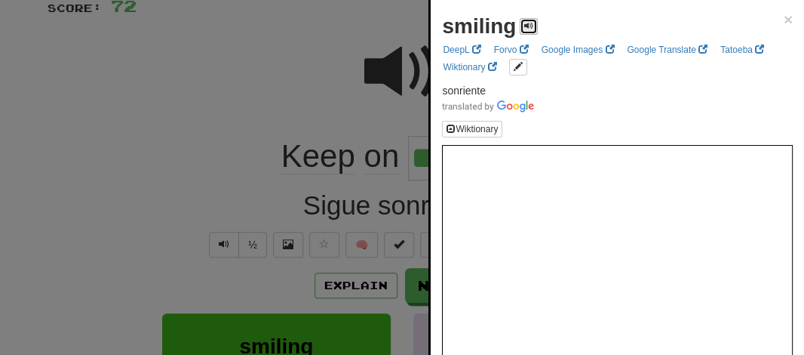
click at [531, 26] on span at bounding box center [528, 25] width 9 height 9
click at [351, 41] on div at bounding box center [402, 177] width 804 height 355
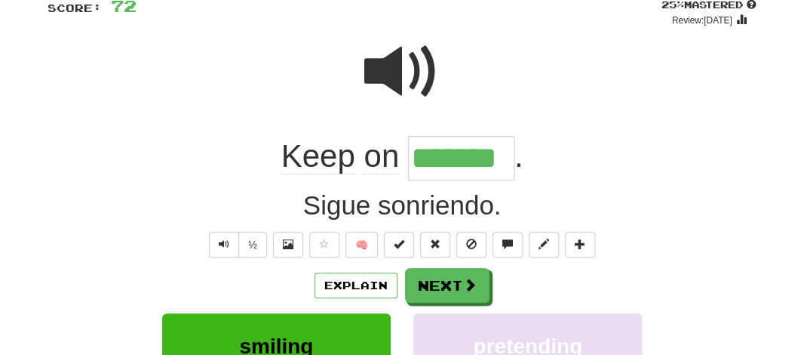
click at [430, 170] on input "*******" at bounding box center [461, 158] width 106 height 45
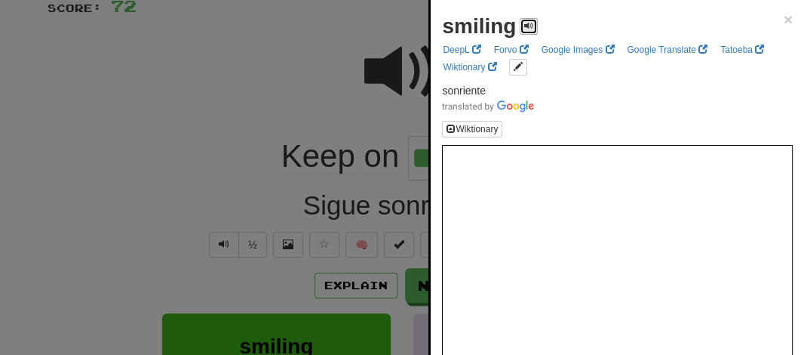
click at [520, 21] on button at bounding box center [529, 26] width 18 height 17
click at [315, 103] on div at bounding box center [402, 177] width 804 height 355
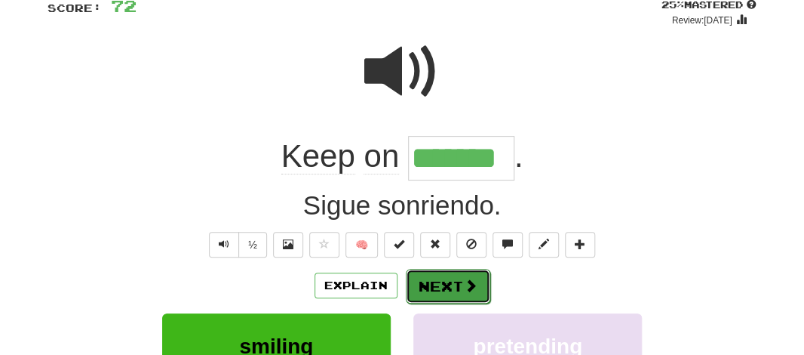
click at [419, 290] on button "Next" at bounding box center [448, 286] width 84 height 35
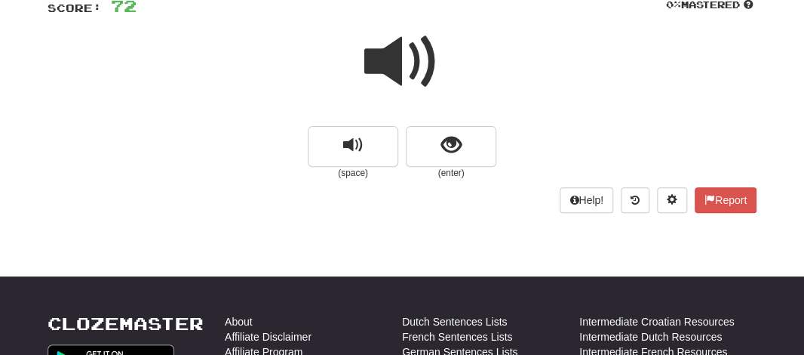
click at [410, 80] on span at bounding box center [401, 61] width 75 height 75
